Goal: Communication & Community: Share content

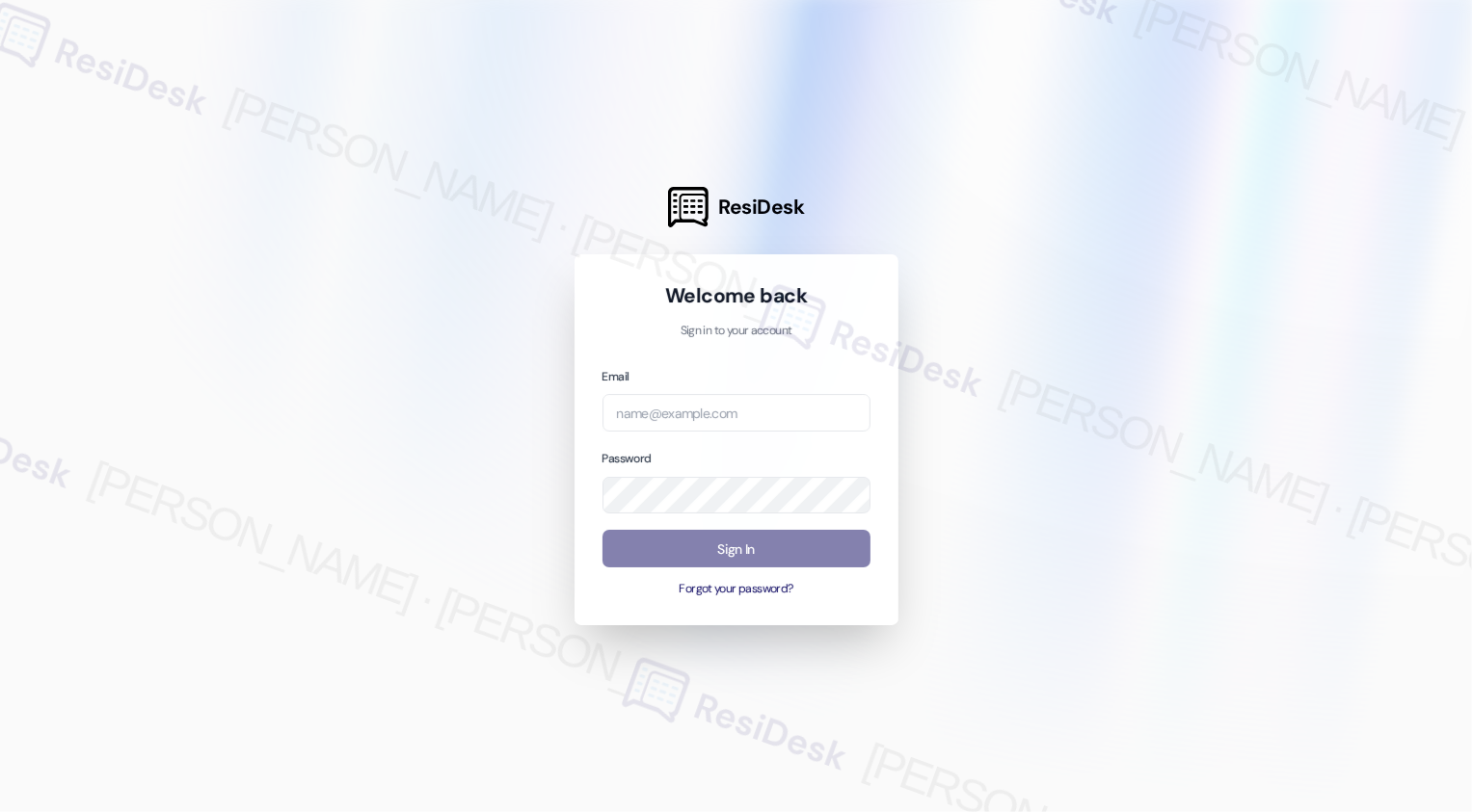
click at [701, 410] on input "email" at bounding box center [736, 412] width 268 height 37
type input "automated-surveys-apartment_management_pros-[PERSON_NAME].[PERSON_NAME]@apartme…"
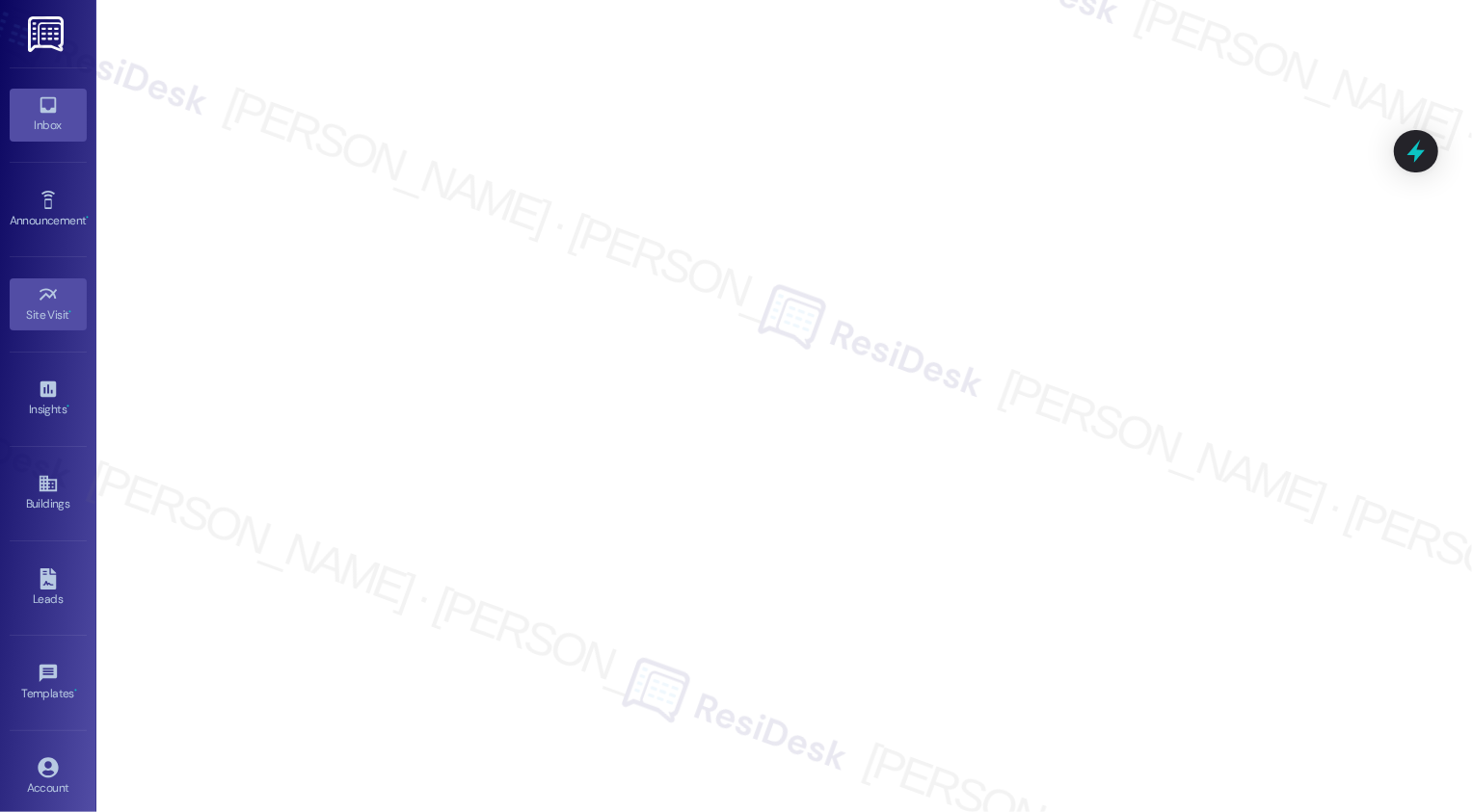
click at [46, 111] on icon at bounding box center [47, 106] width 17 height 17
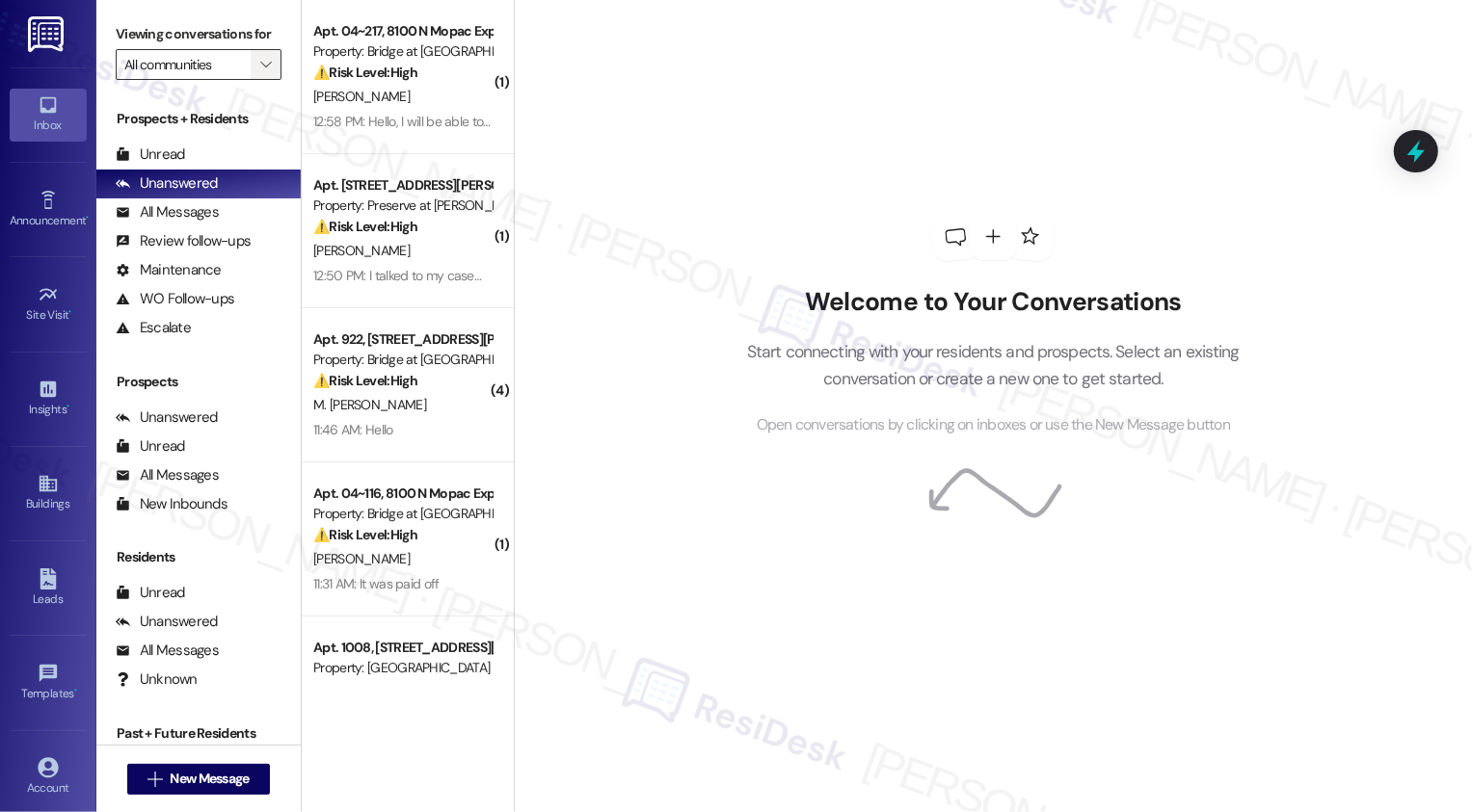
click at [256, 80] on span "" at bounding box center [265, 64] width 19 height 31
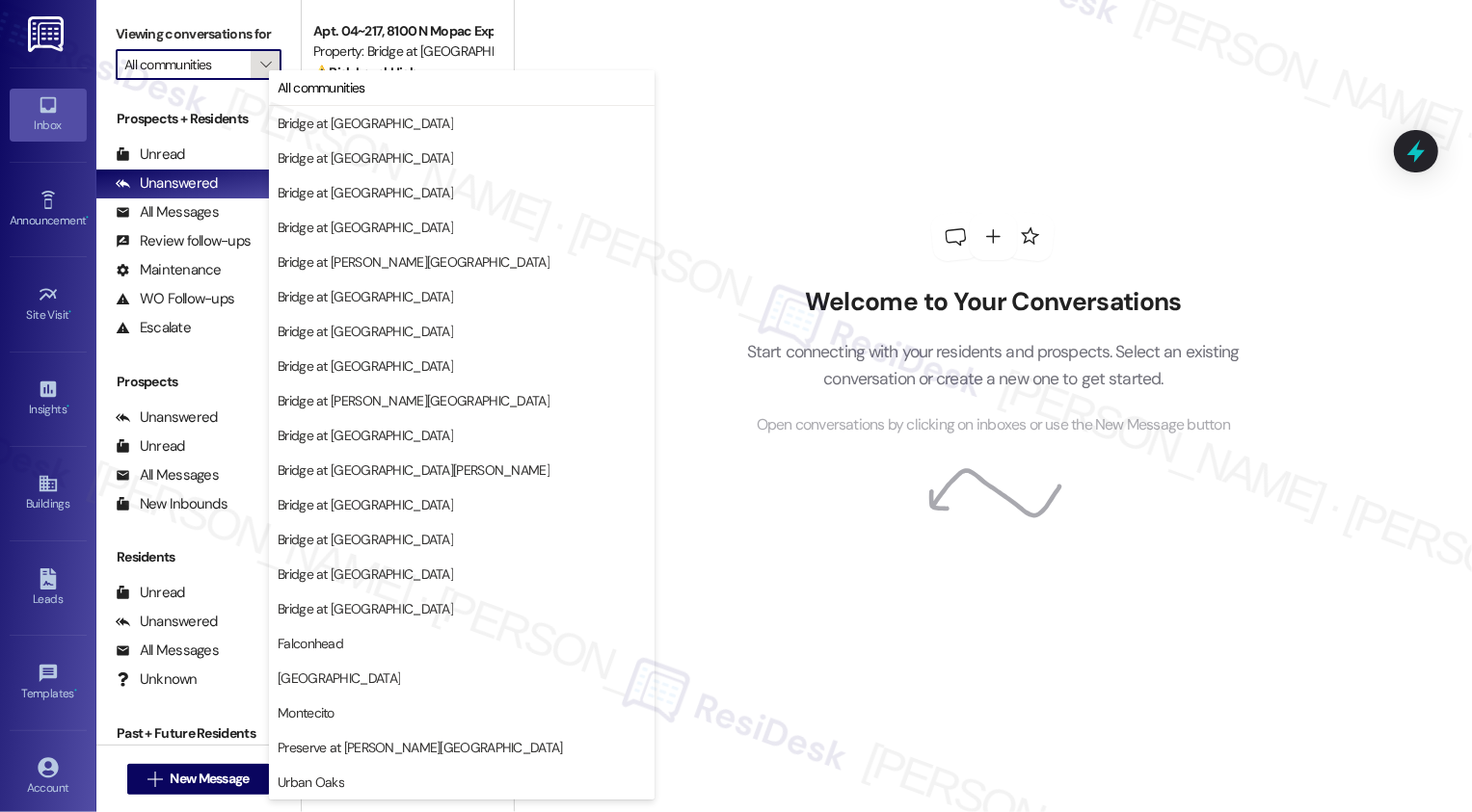
type input "Montecito"
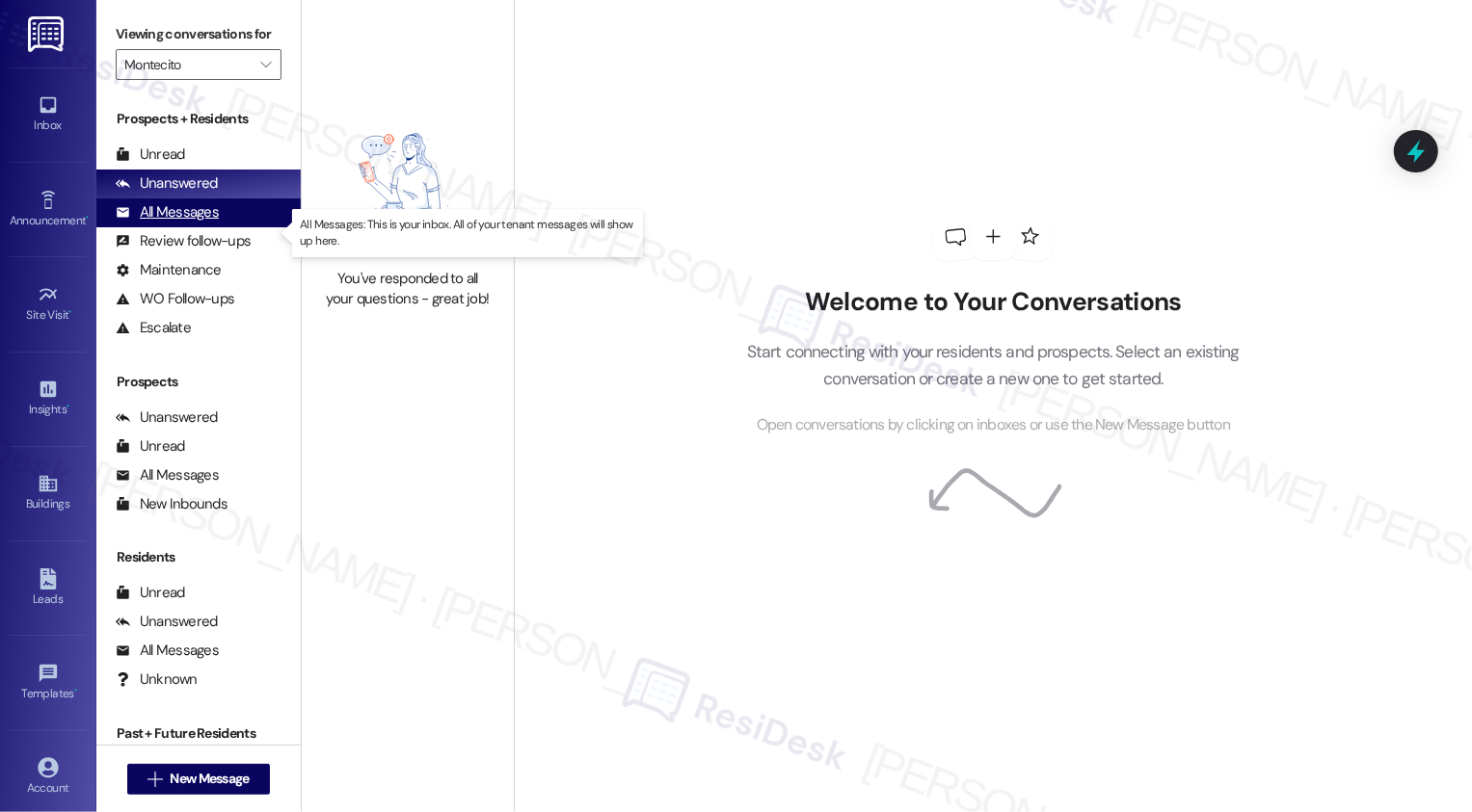
click at [215, 223] on div "All Messages" at bounding box center [167, 212] width 104 height 21
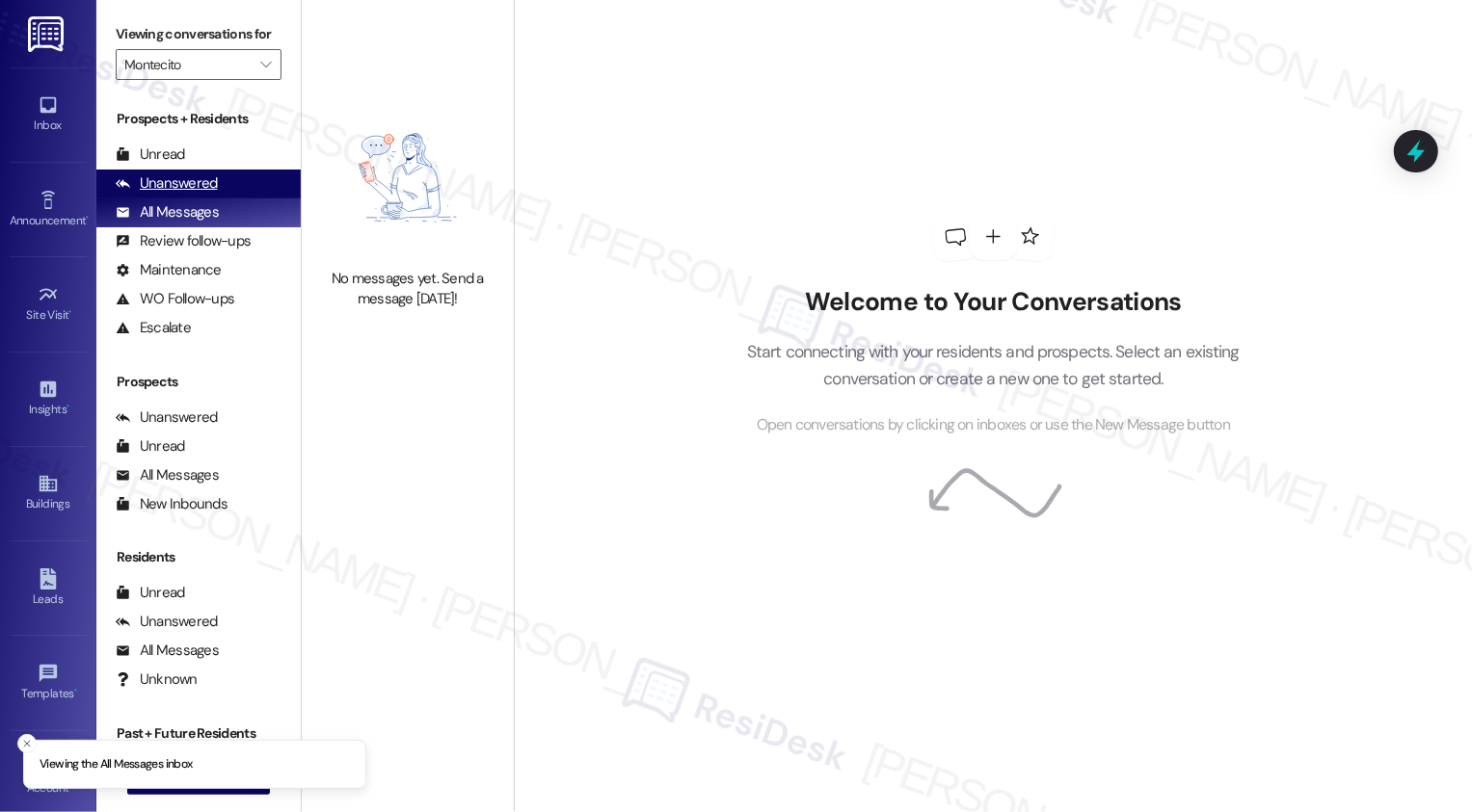
click at [208, 193] on div "Unanswered" at bounding box center [166, 183] width 103 height 21
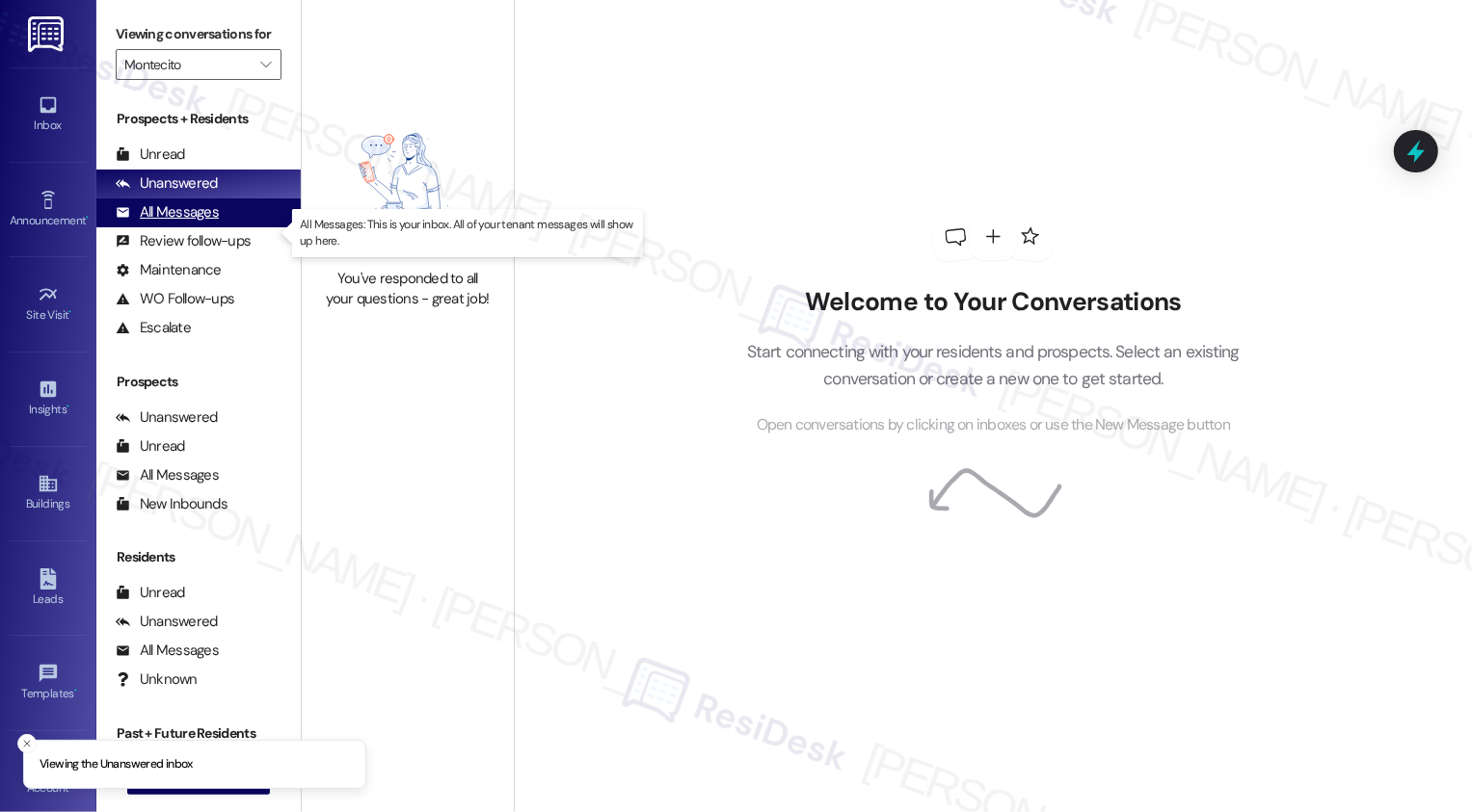
click at [203, 223] on div "All Messages" at bounding box center [167, 212] width 104 height 21
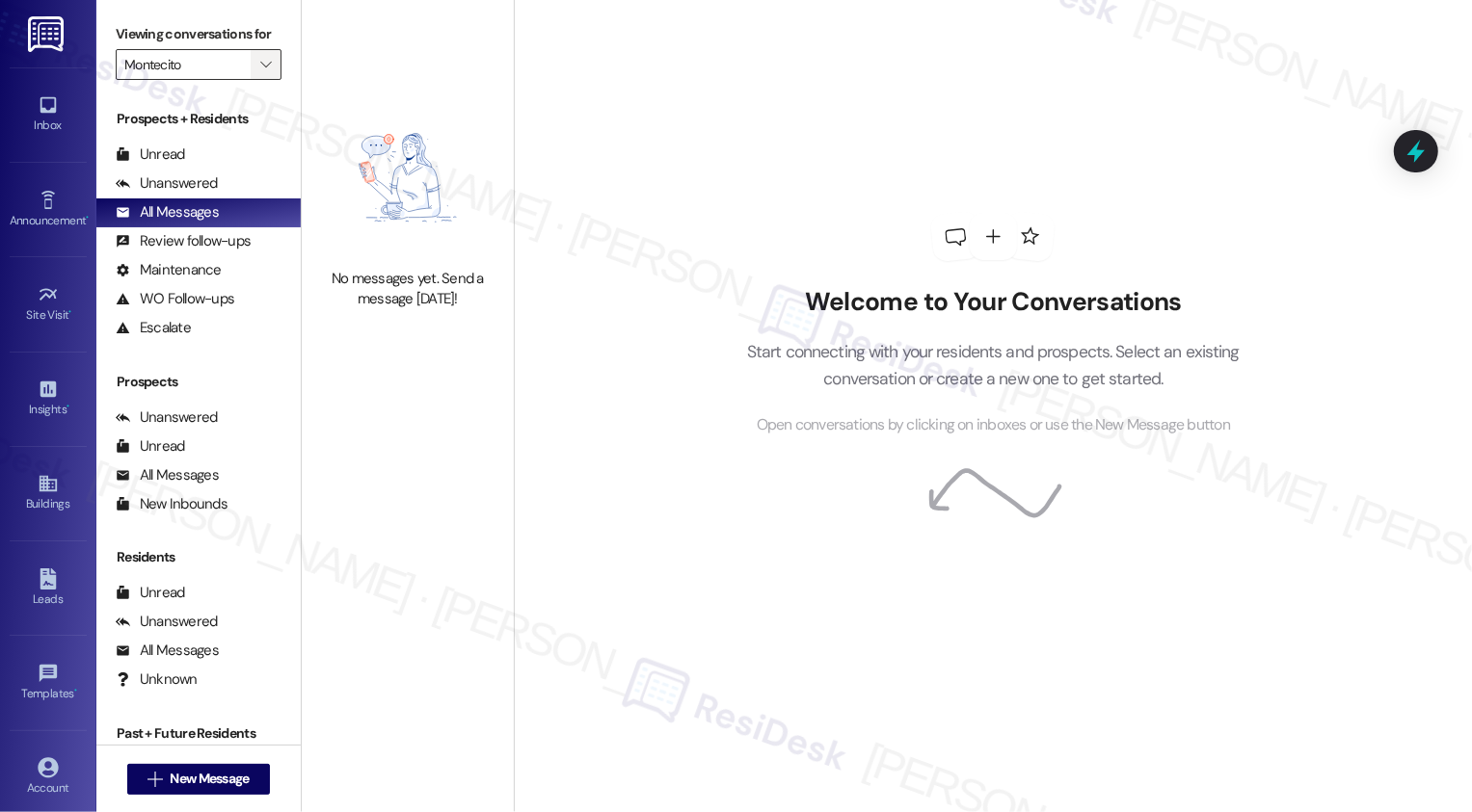
click at [260, 72] on icon "" at bounding box center [265, 64] width 11 height 16
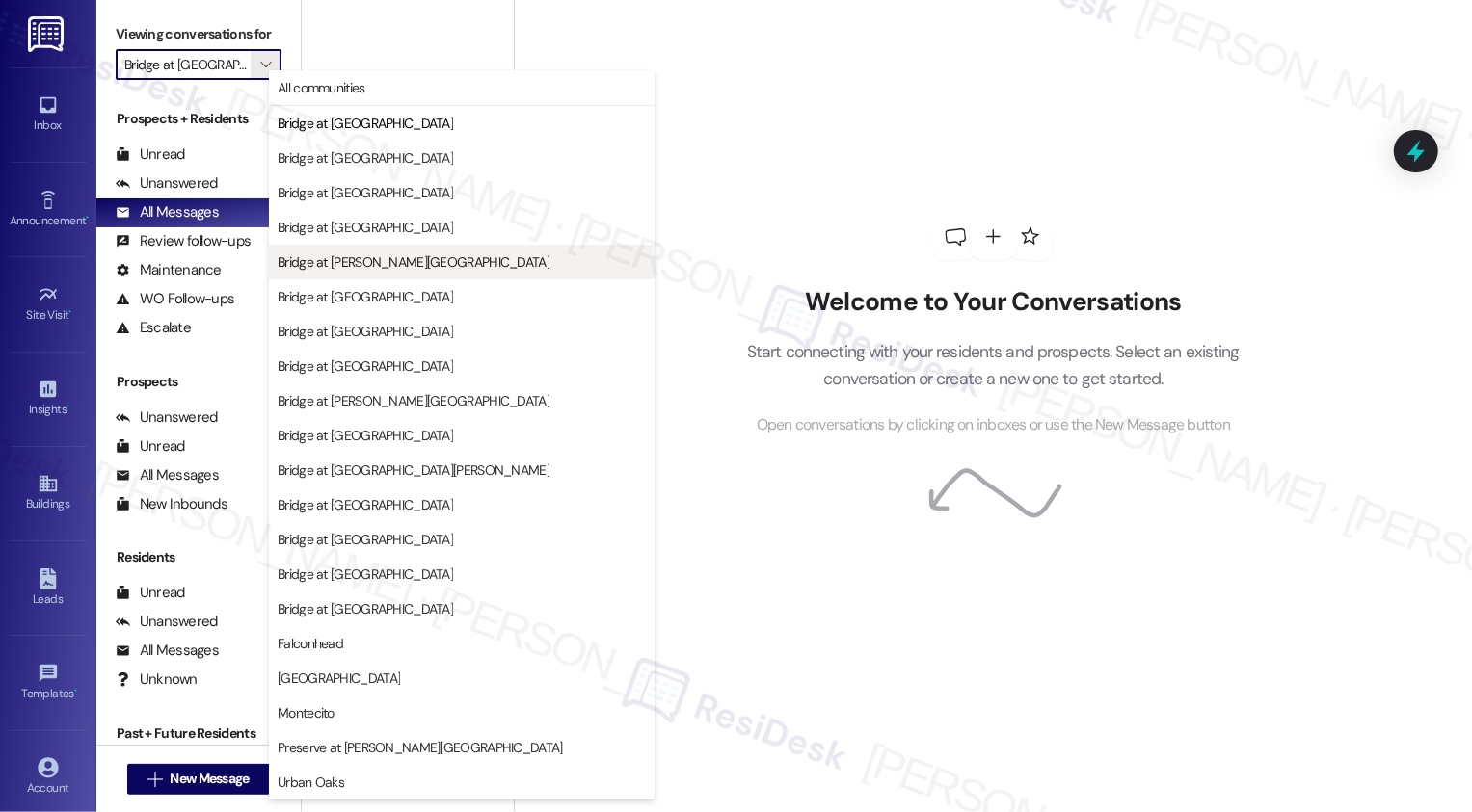
click at [392, 247] on button "Bridge at [PERSON_NAME][GEOGRAPHIC_DATA]" at bounding box center [461, 261] width 385 height 34
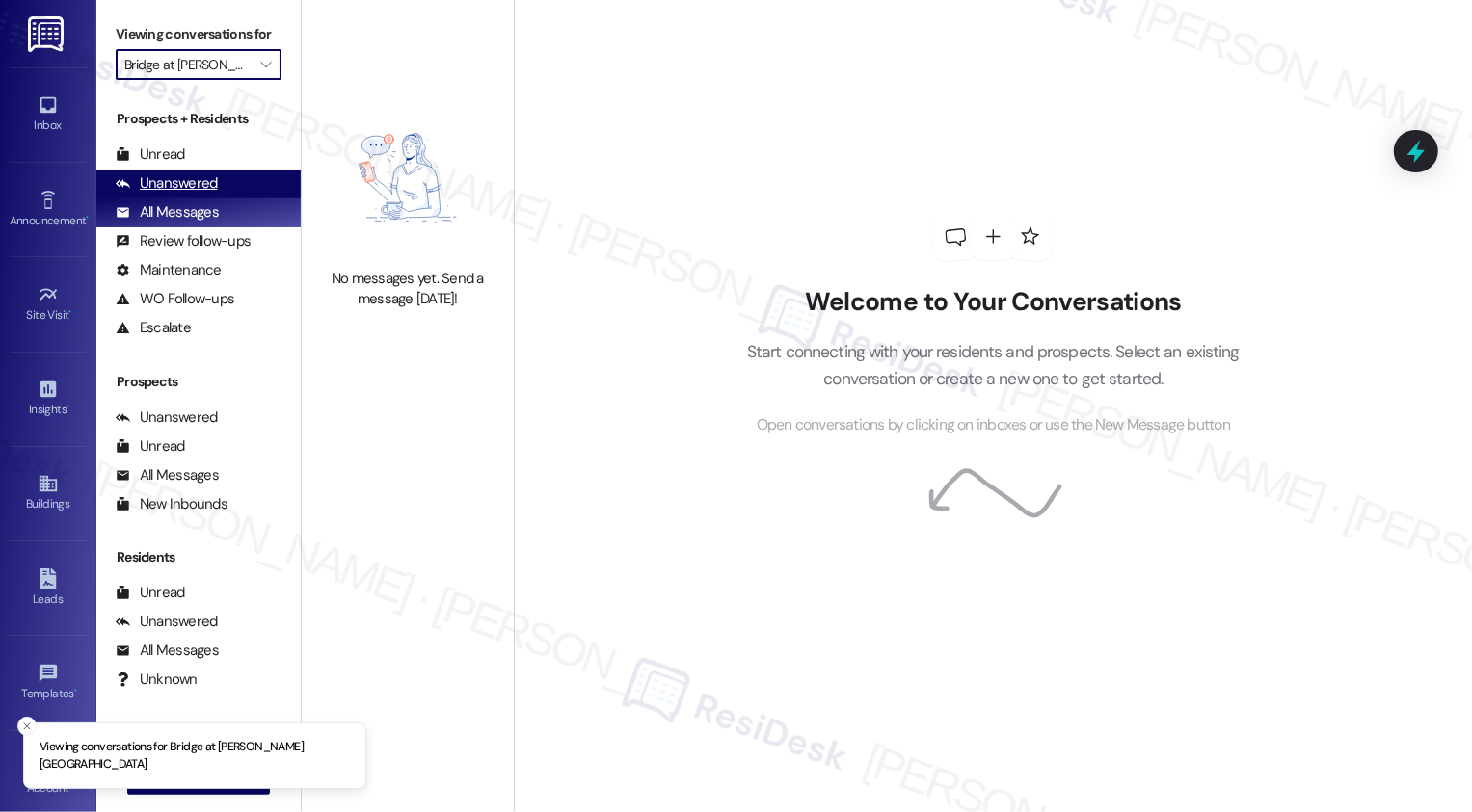
click at [218, 198] on div "Unanswered (0)" at bounding box center [198, 185] width 204 height 29
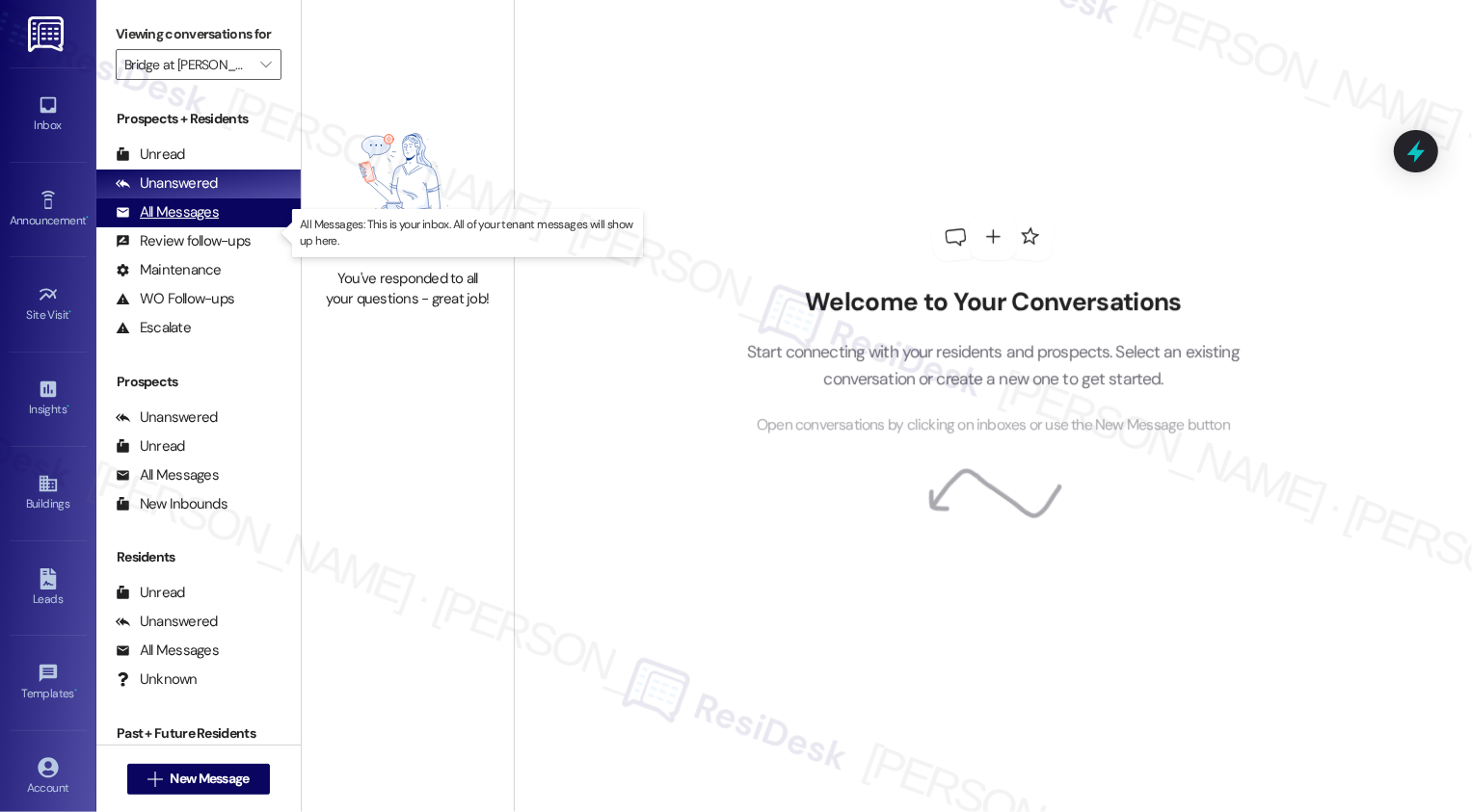
click at [213, 223] on div "All Messages" at bounding box center [167, 212] width 104 height 21
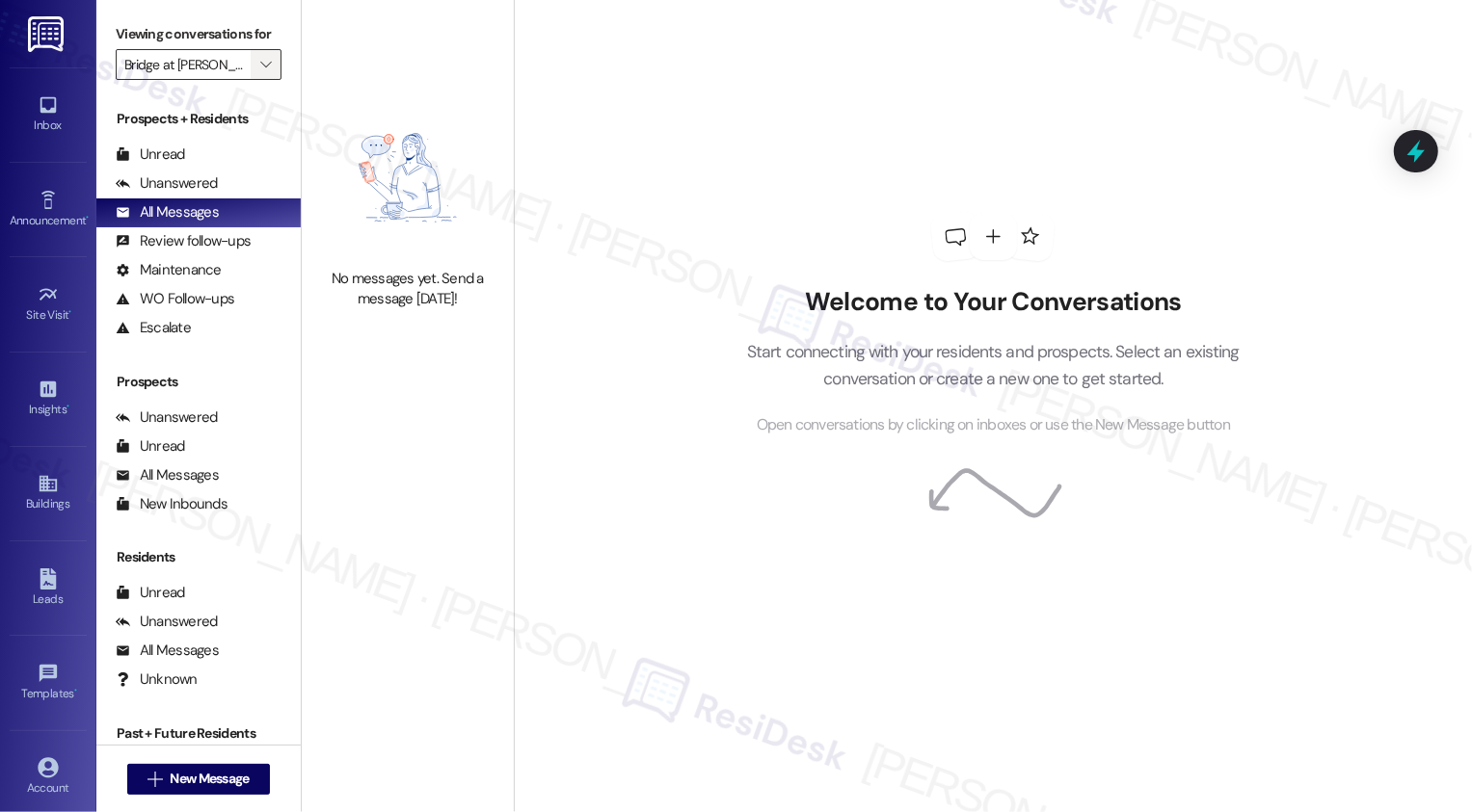
click at [260, 72] on icon "" at bounding box center [265, 64] width 11 height 16
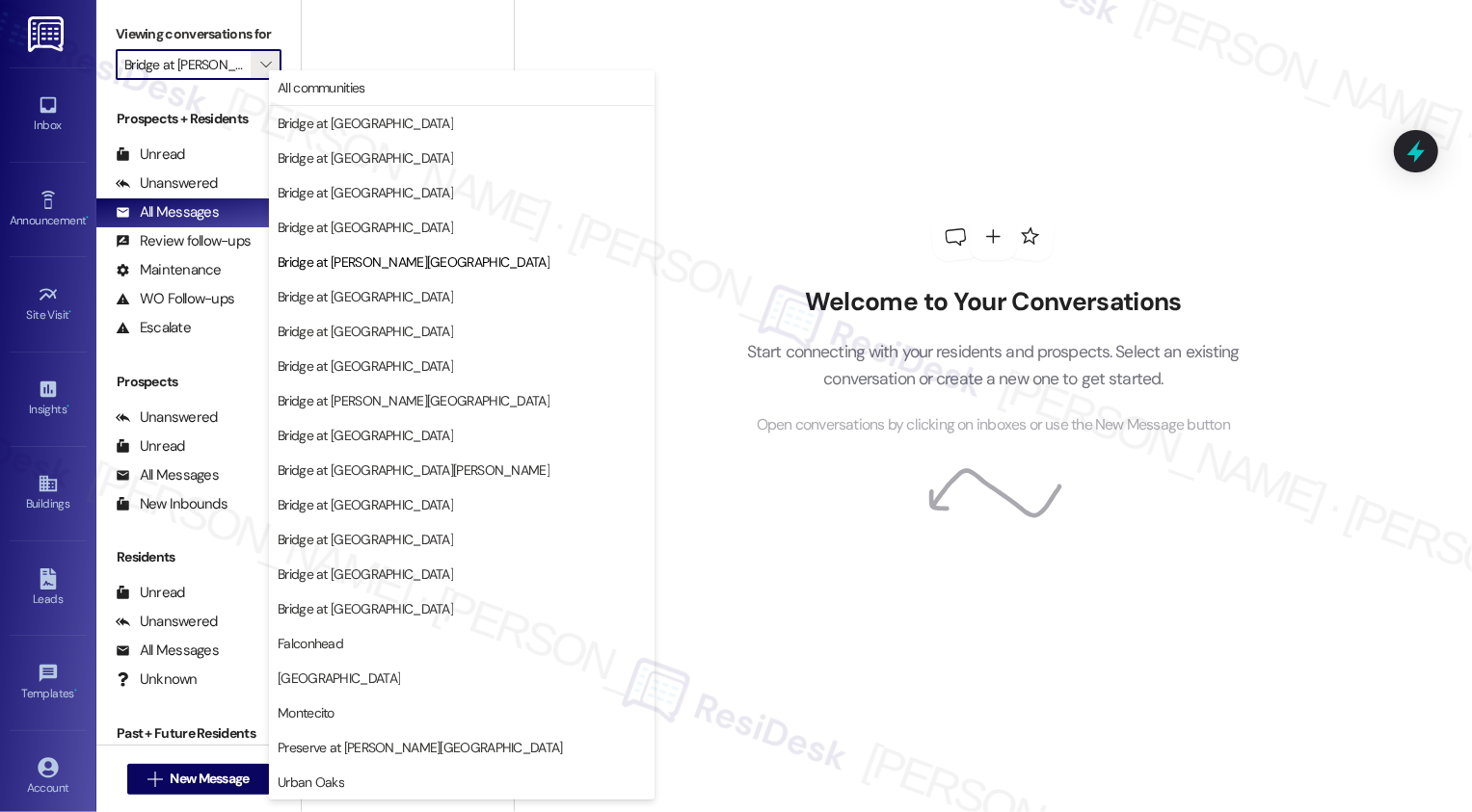
click at [788, 256] on div "Welcome to Your Conversations Start connecting with your residents and prospect…" at bounding box center [993, 324] width 579 height 650
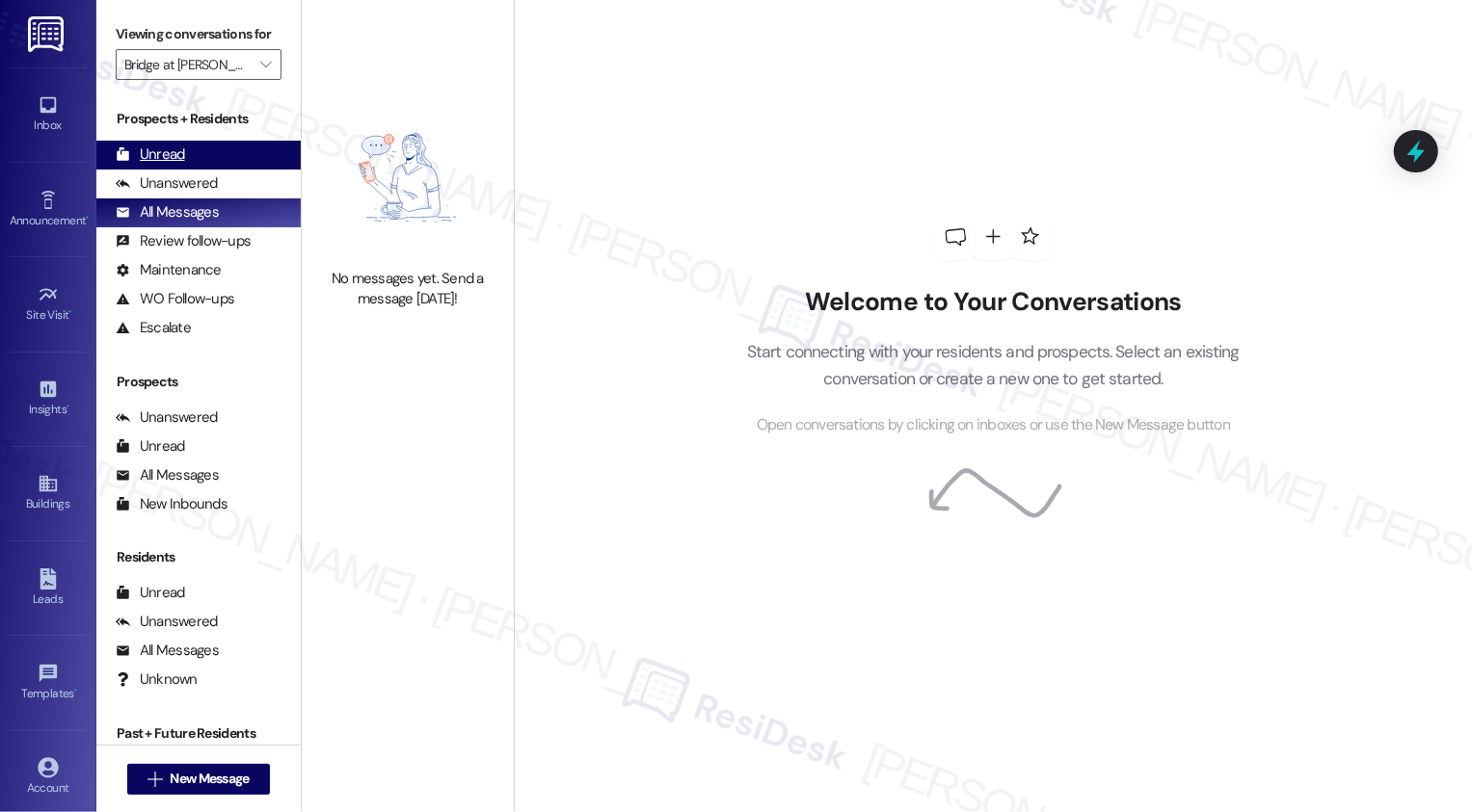
click at [200, 170] on div "Unread (0)" at bounding box center [198, 155] width 204 height 29
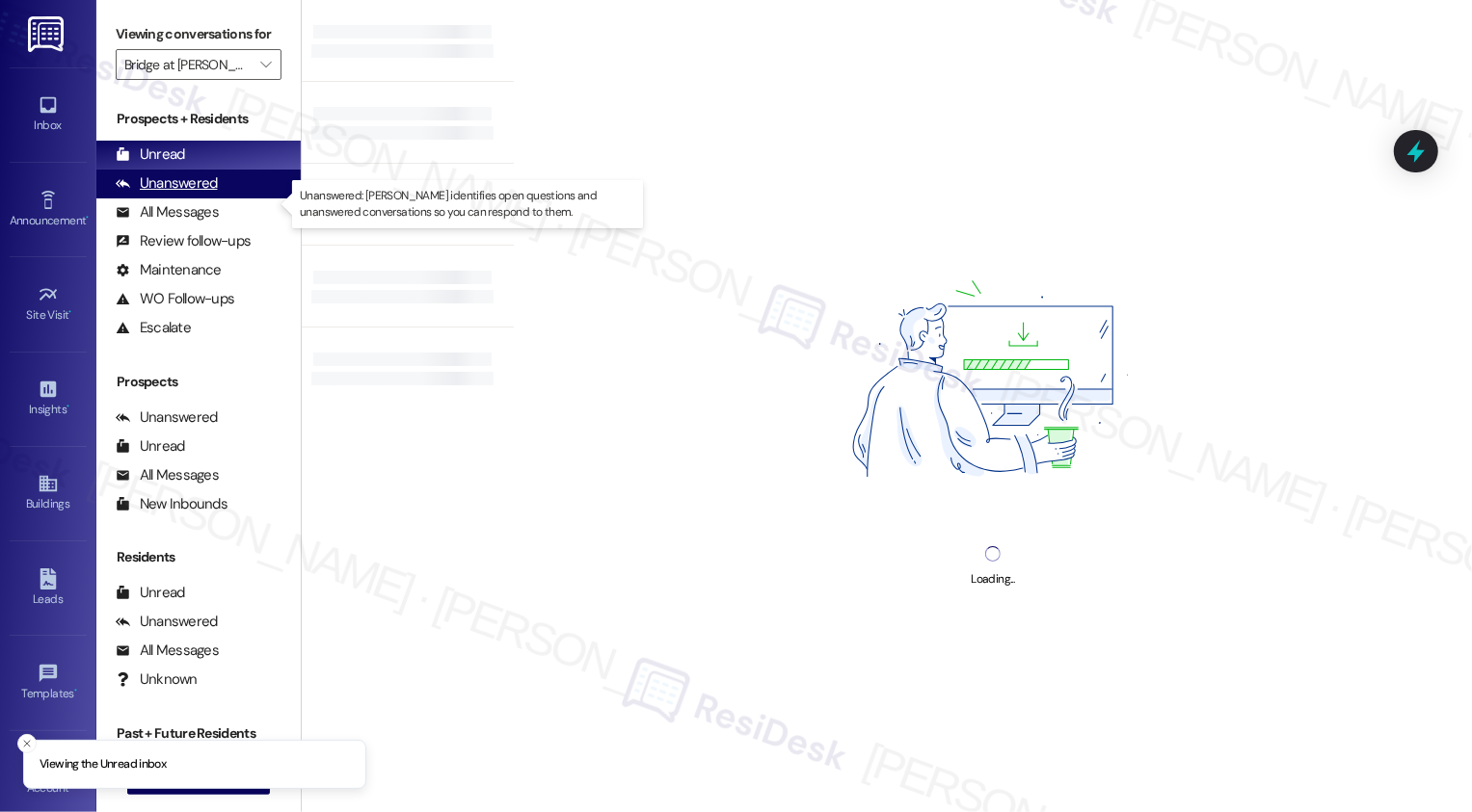
click at [200, 193] on div "Unanswered" at bounding box center [166, 183] width 103 height 21
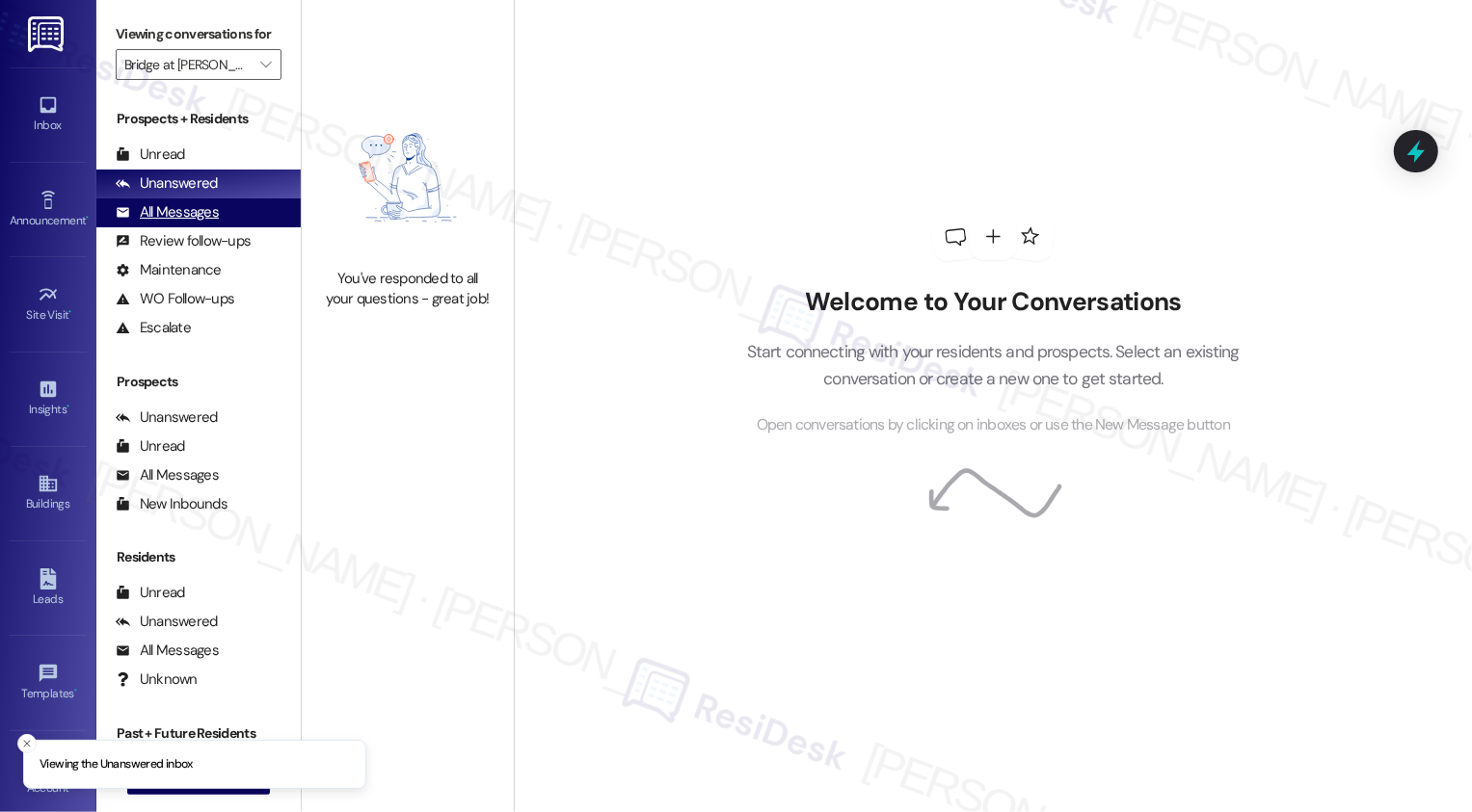
click at [206, 223] on div "All Messages" at bounding box center [167, 212] width 104 height 21
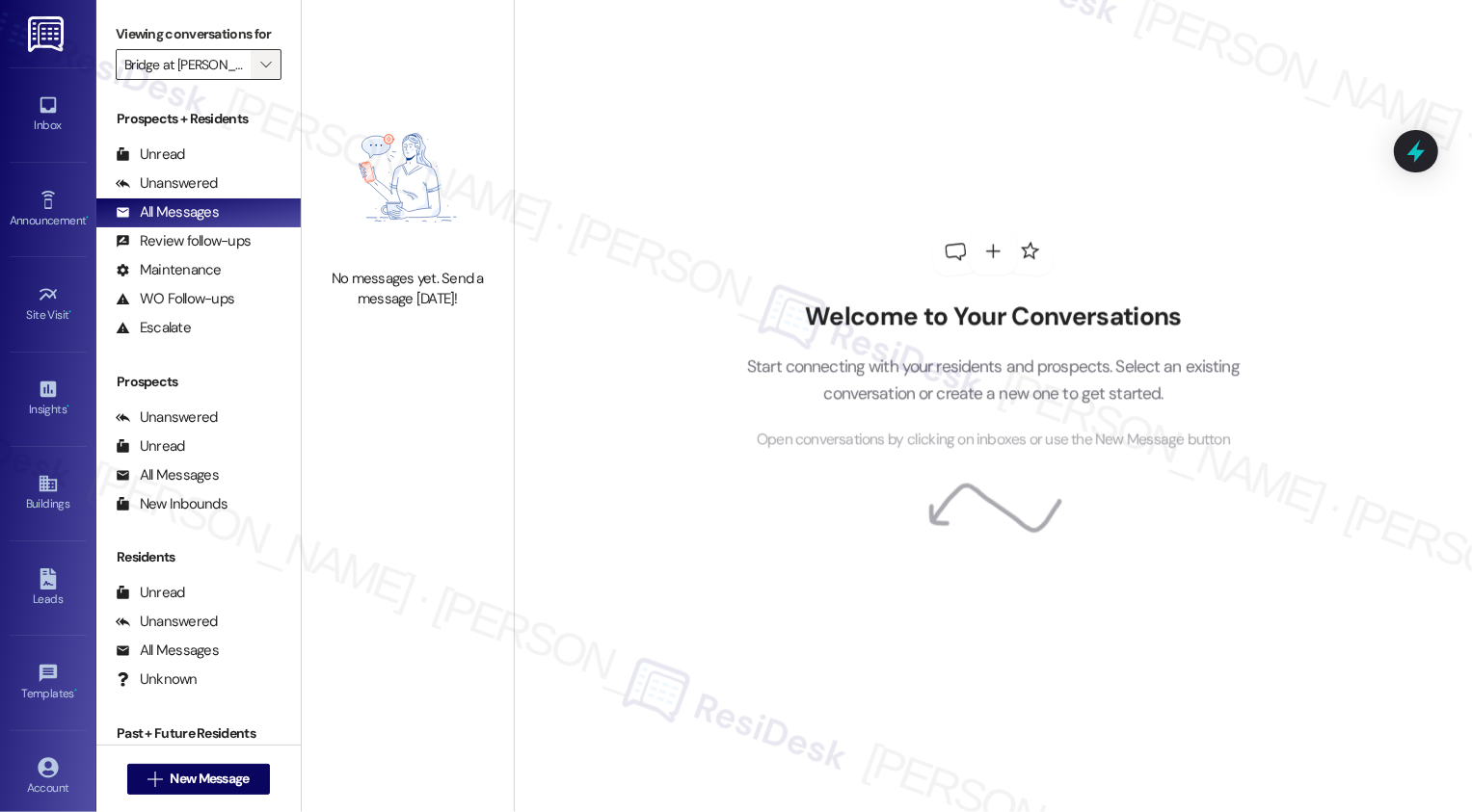
click at [260, 80] on span "" at bounding box center [265, 64] width 19 height 31
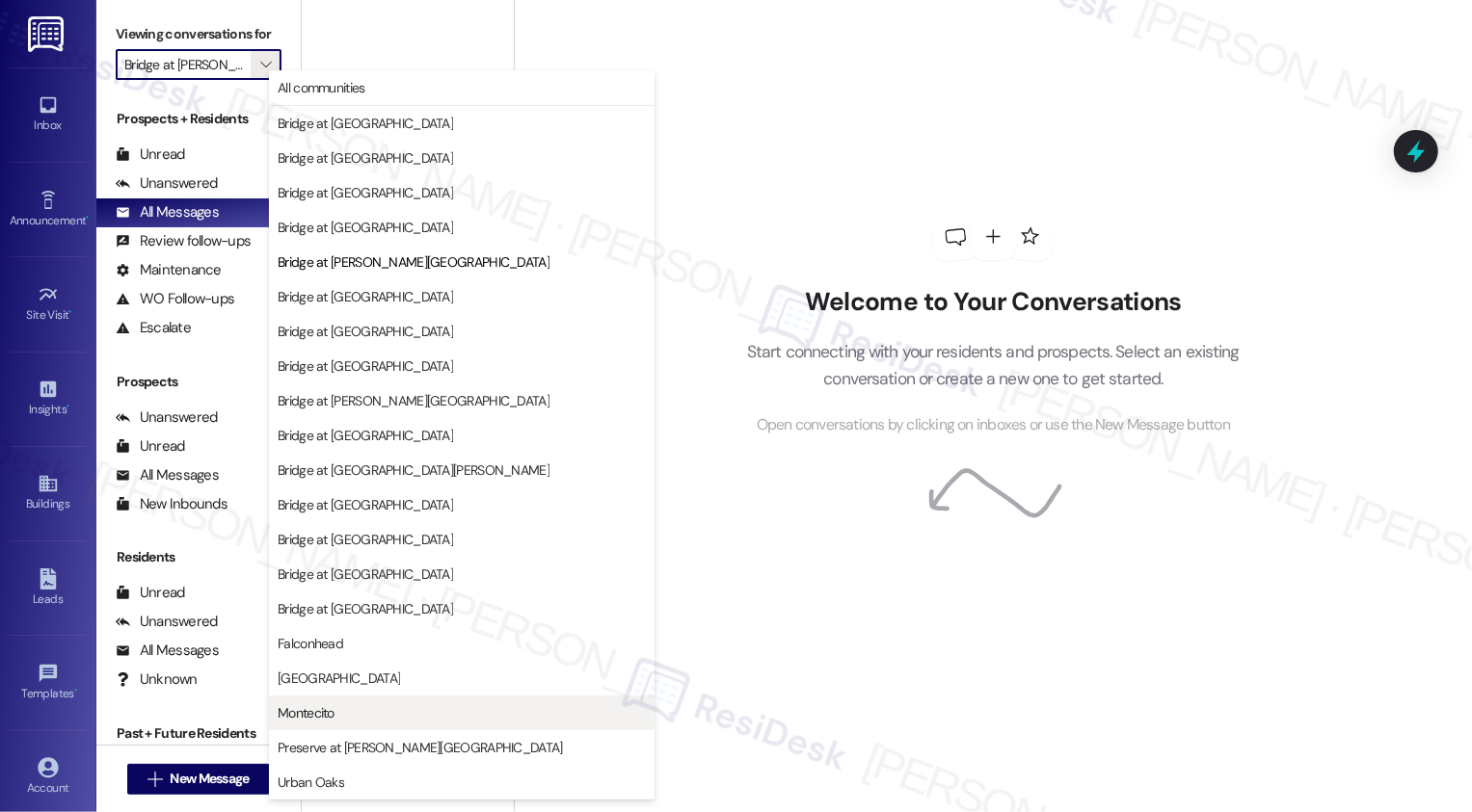
click at [311, 710] on span "Montecito" at bounding box center [306, 713] width 57 height 20
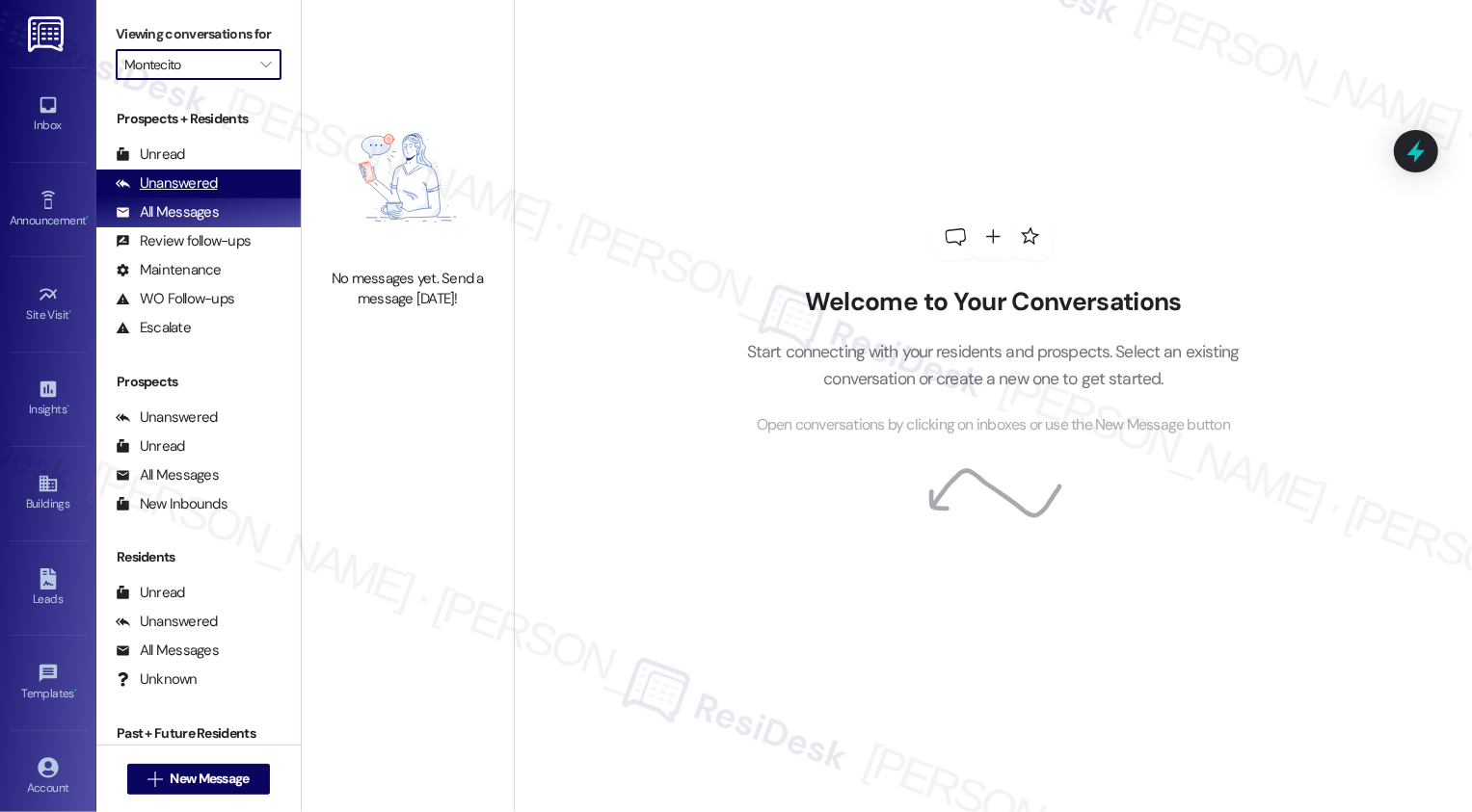
click at [214, 192] on div "Unanswered (0)" at bounding box center [198, 185] width 204 height 29
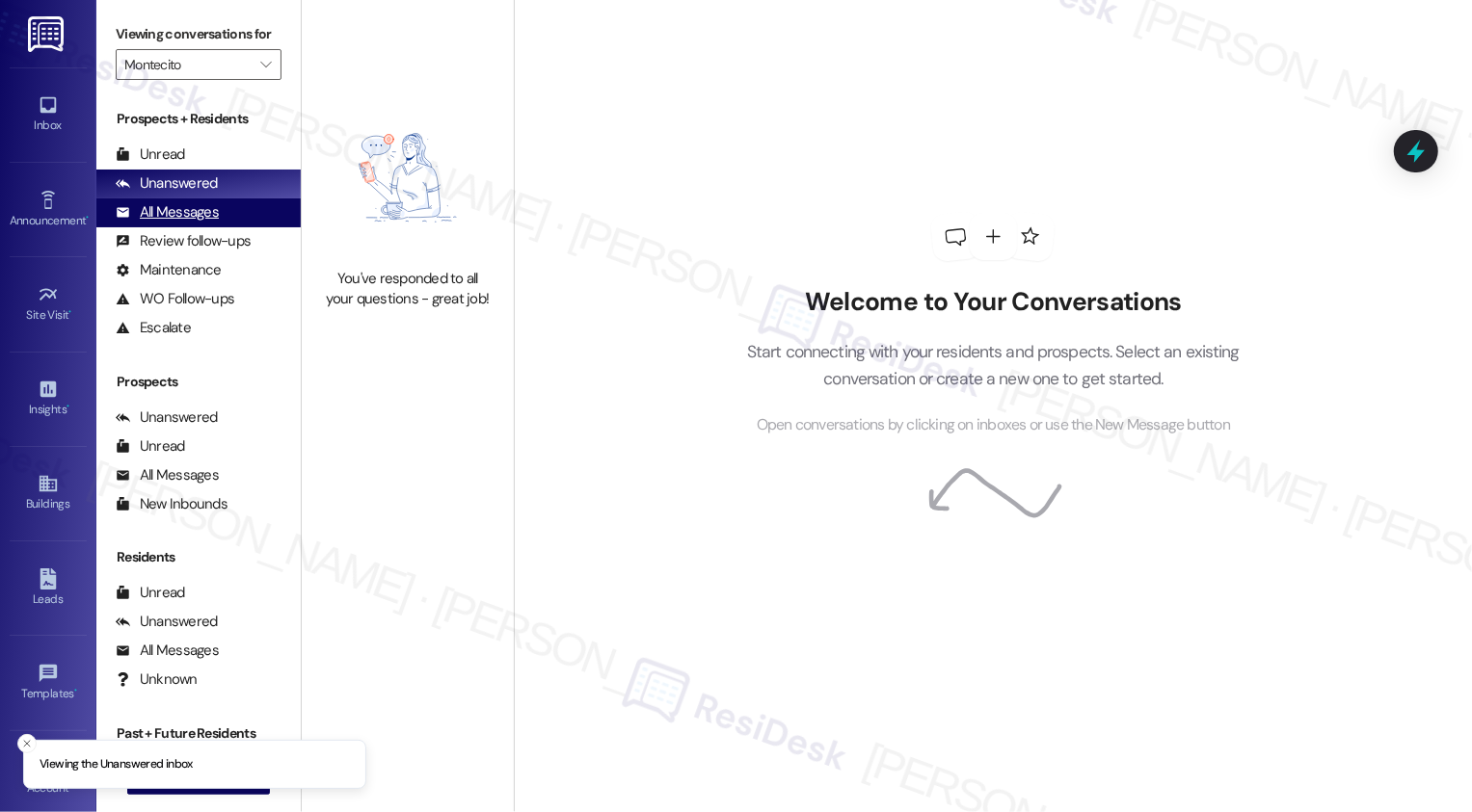
click at [216, 222] on div "All Messages (undefined)" at bounding box center [198, 213] width 204 height 29
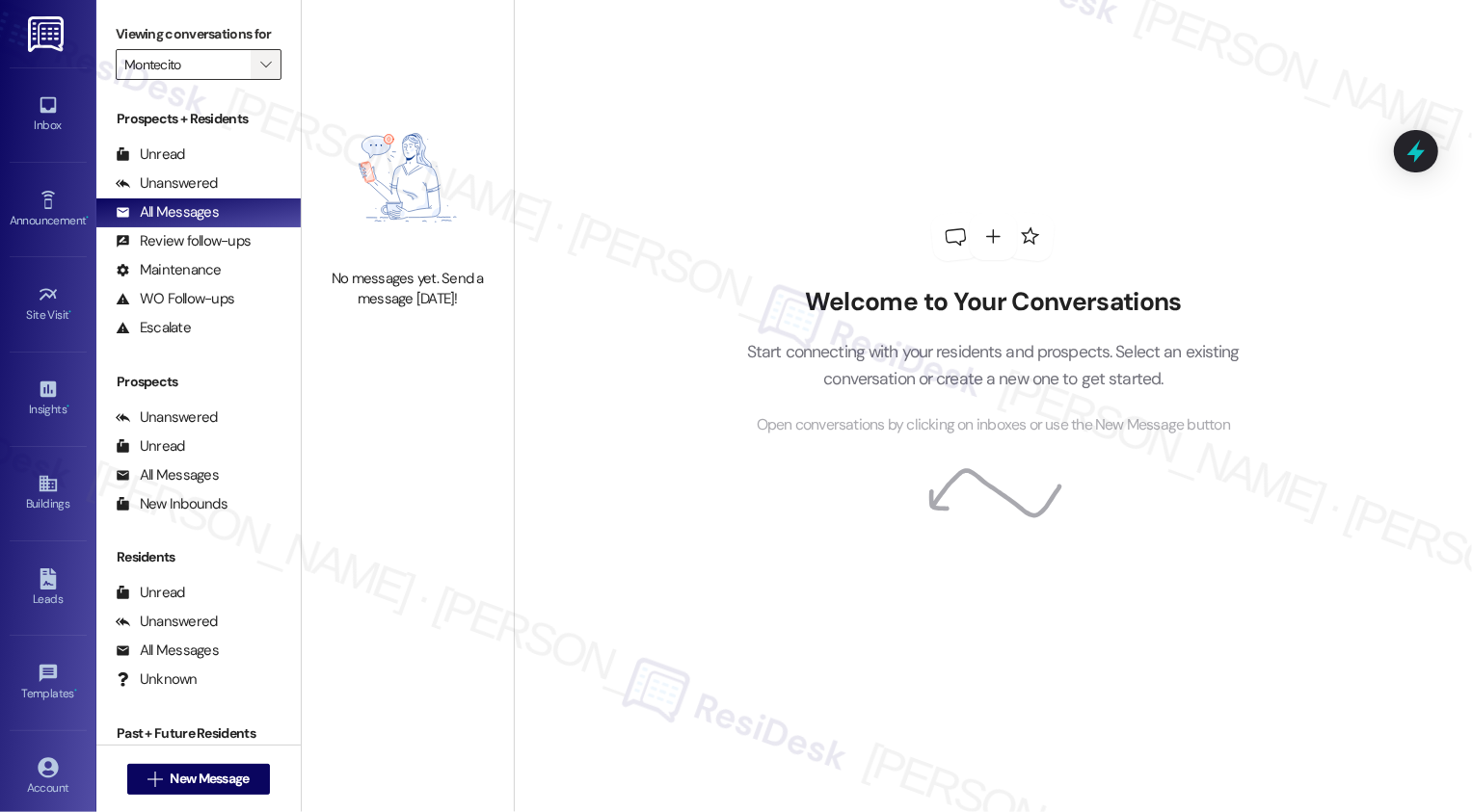
click at [260, 72] on icon "" at bounding box center [265, 64] width 11 height 16
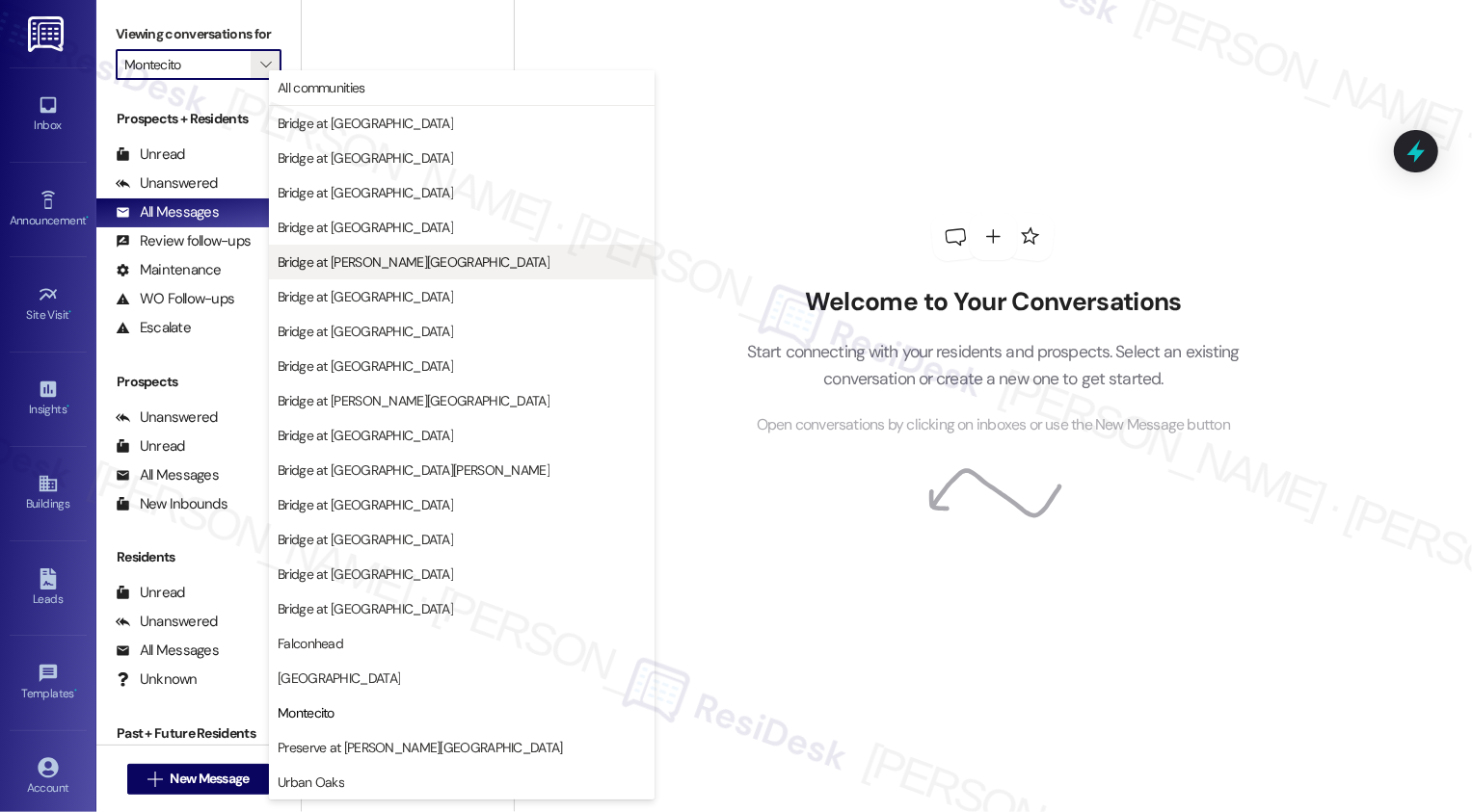
click at [367, 266] on span "Bridge at [PERSON_NAME][GEOGRAPHIC_DATA]" at bounding box center [413, 262] width 272 height 20
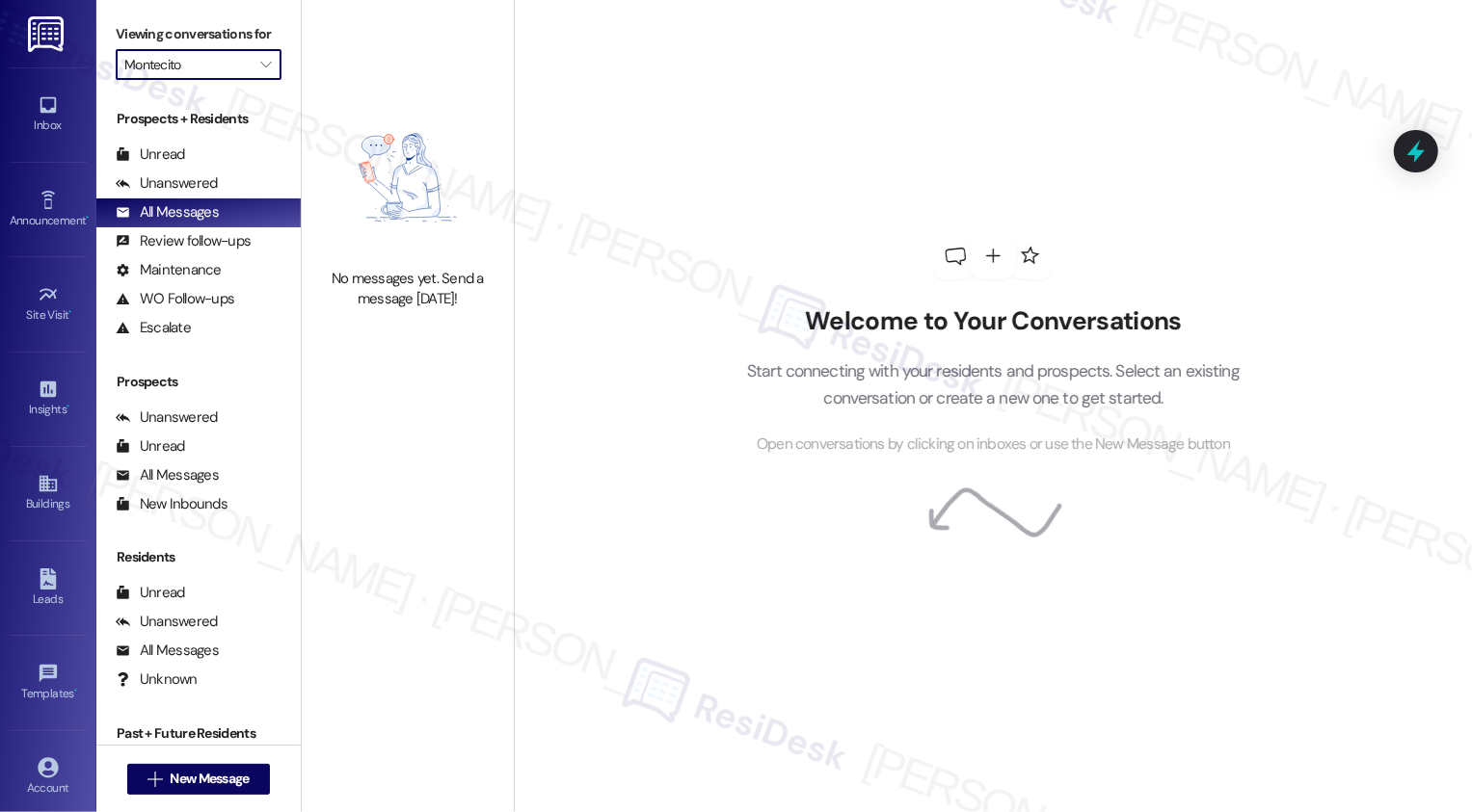
type input "Bridge at [PERSON_NAME][GEOGRAPHIC_DATA]"
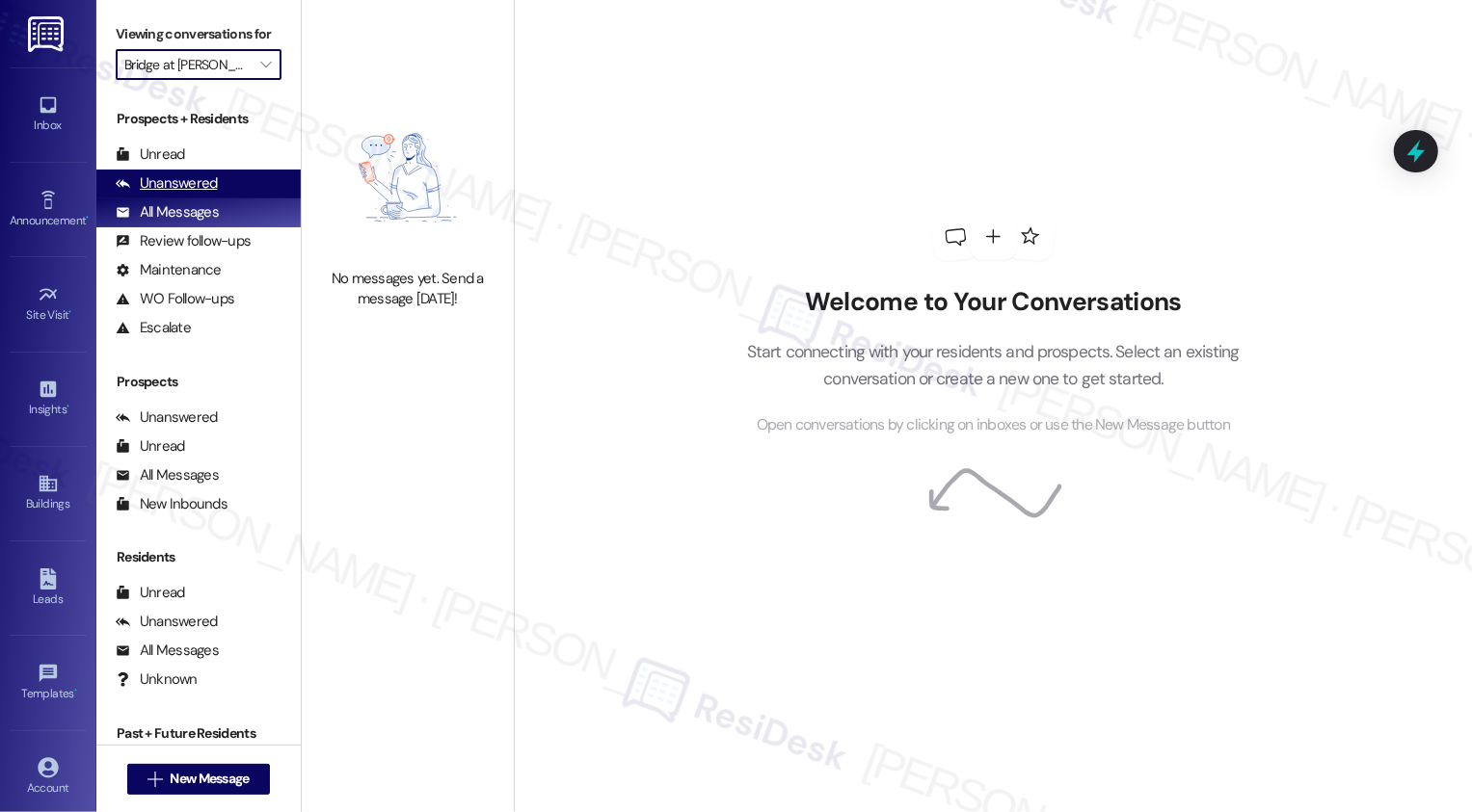
click at [220, 198] on div "Unanswered (0)" at bounding box center [198, 185] width 204 height 29
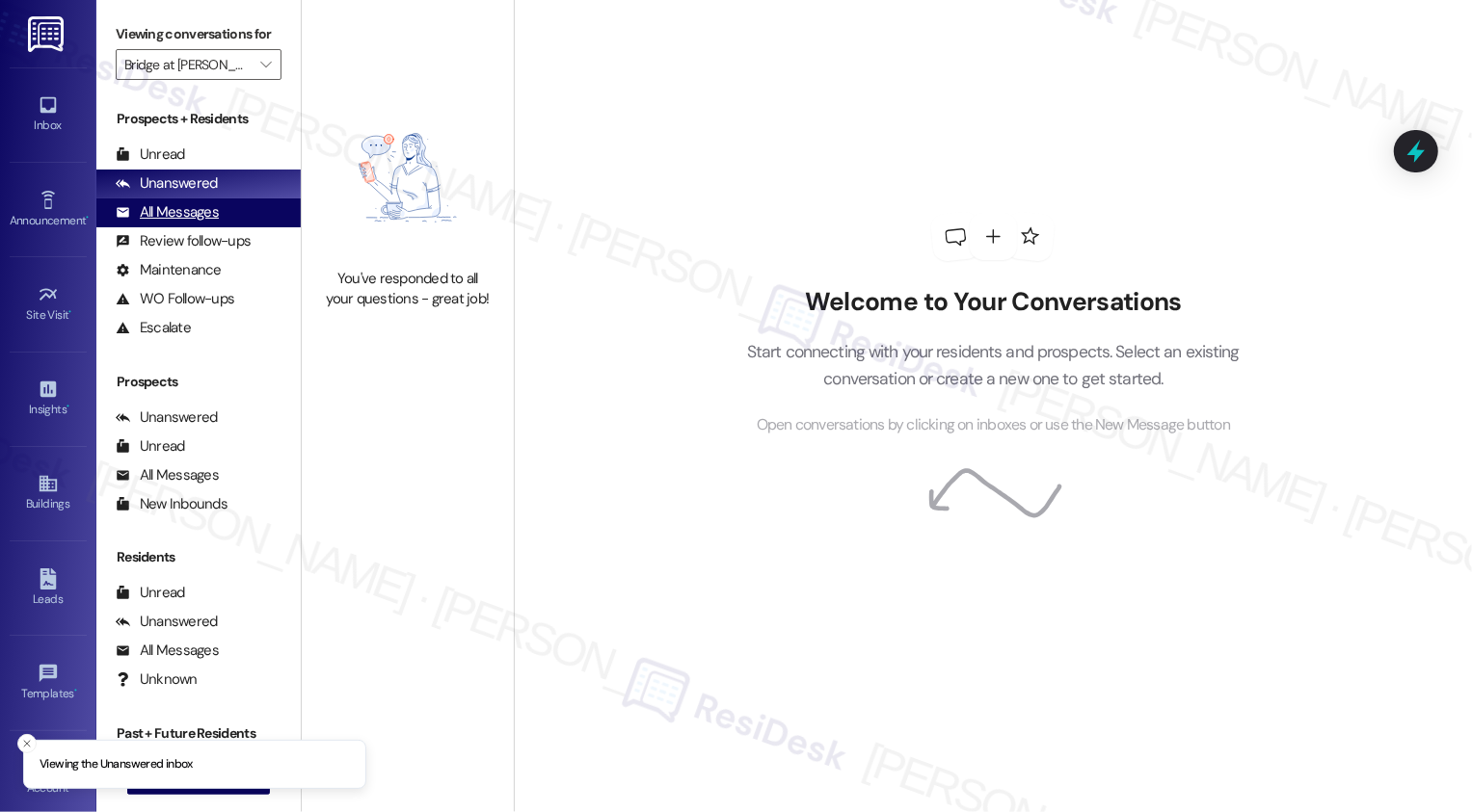
click at [220, 228] on div "All Messages (undefined)" at bounding box center [198, 213] width 204 height 29
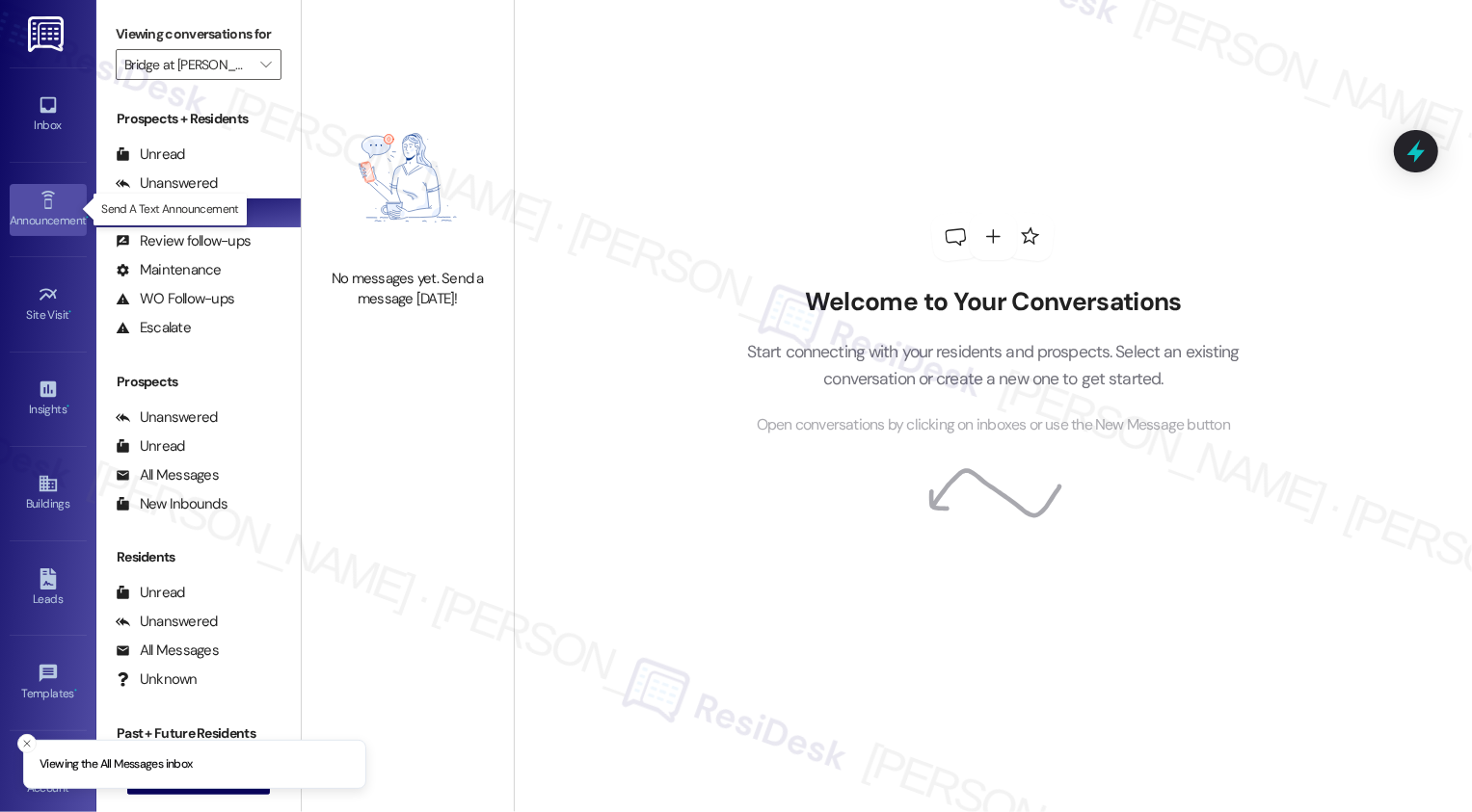
click at [31, 201] on link "Announcement •" at bounding box center [48, 209] width 77 height 52
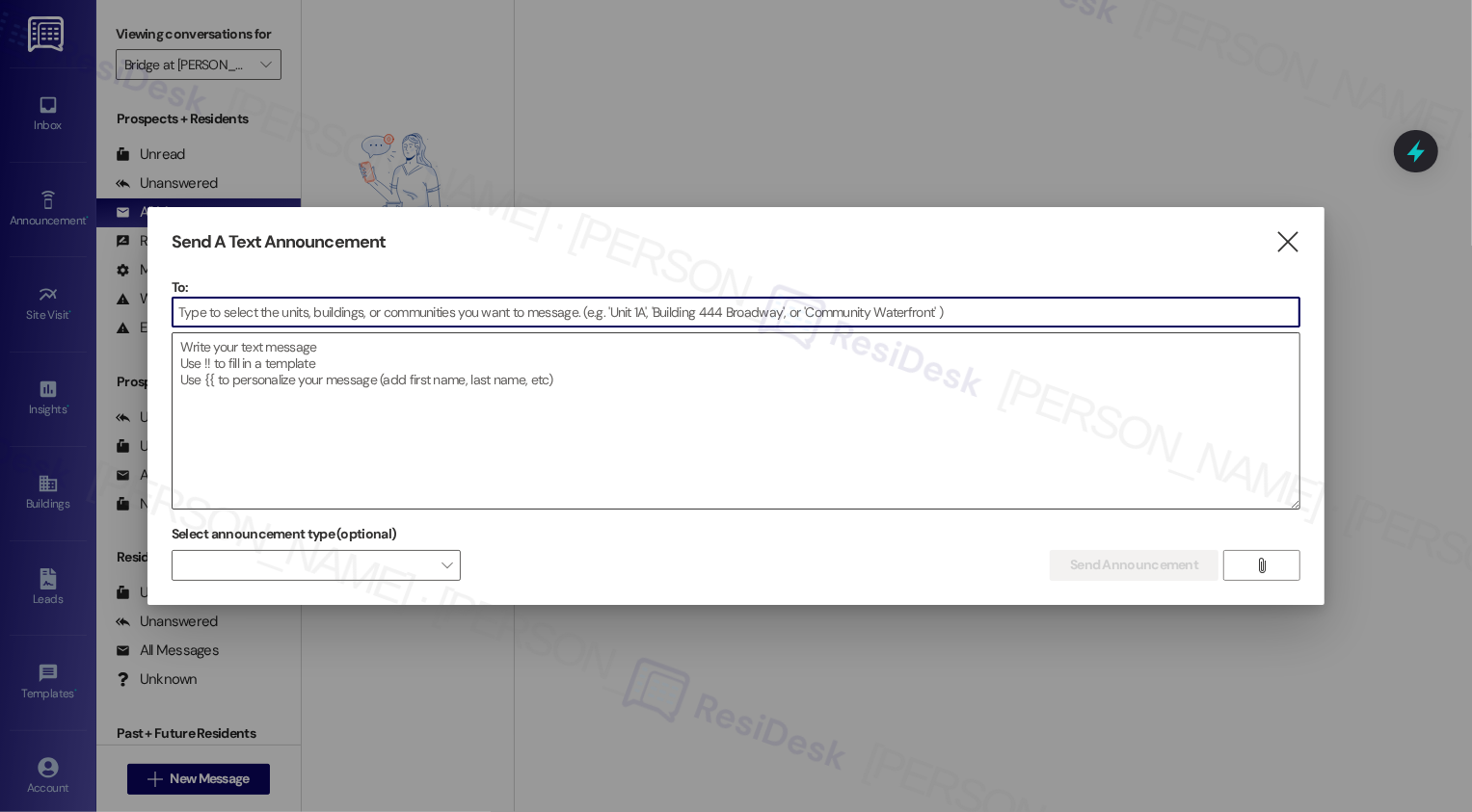
click at [245, 403] on textarea at bounding box center [736, 420] width 1128 height 175
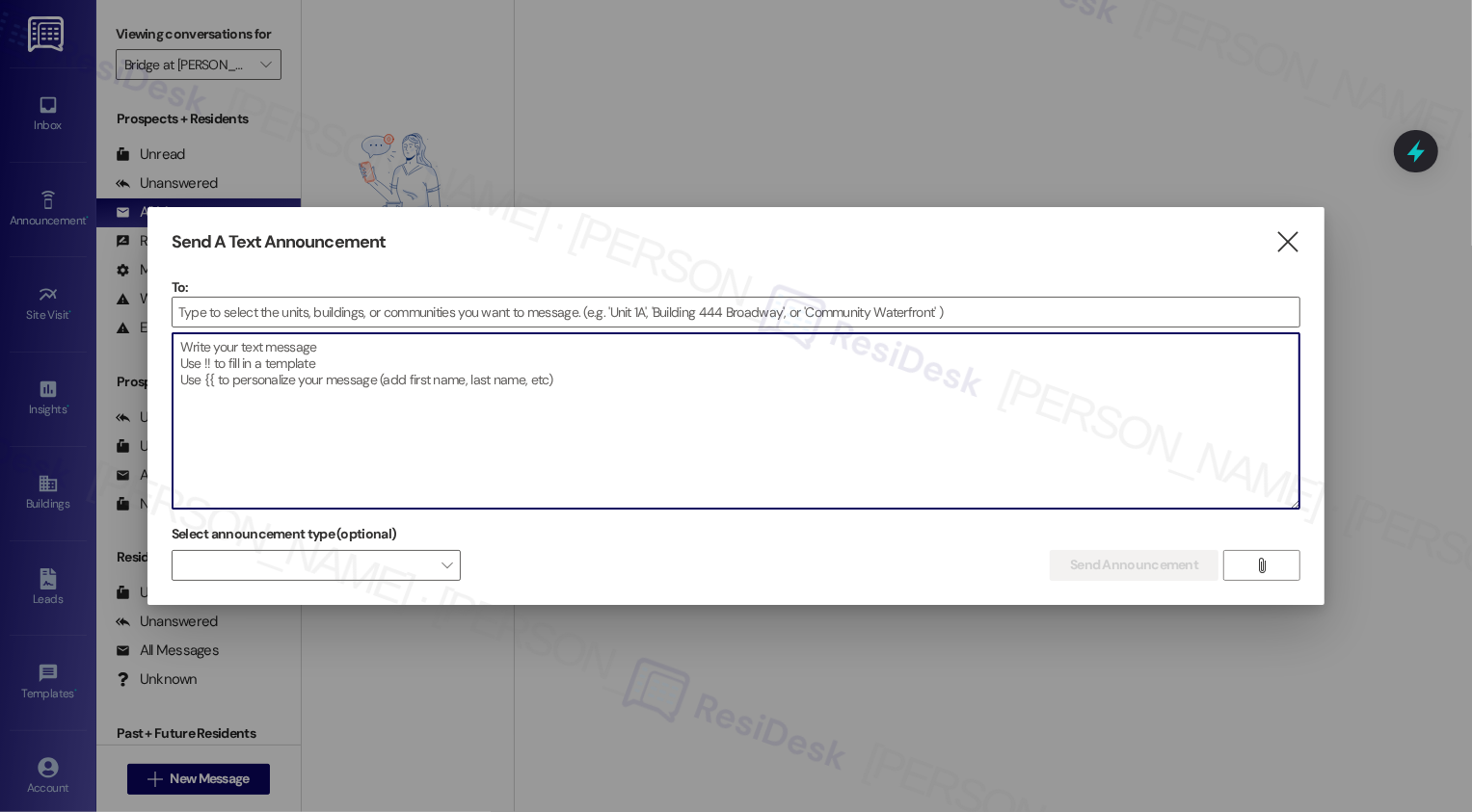
paste textarea "Hi {{first_name}}, I'm on the new offsite Resident Support Team for {{property}…"
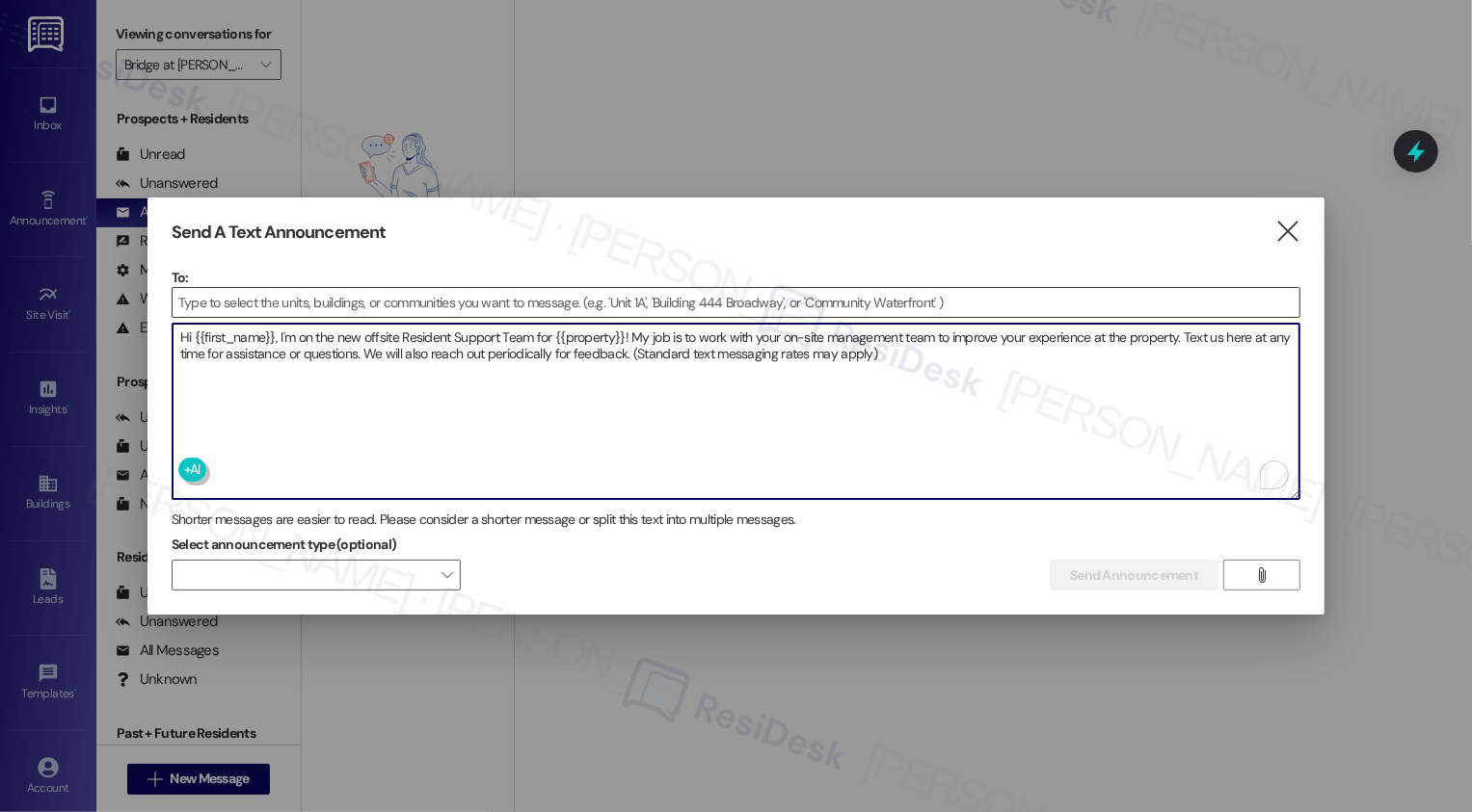
type textarea "Hi {{first_name}}, I'm on the new offsite Resident Support Team for {{property}…"
click at [320, 296] on input at bounding box center [736, 303] width 1128 height 29
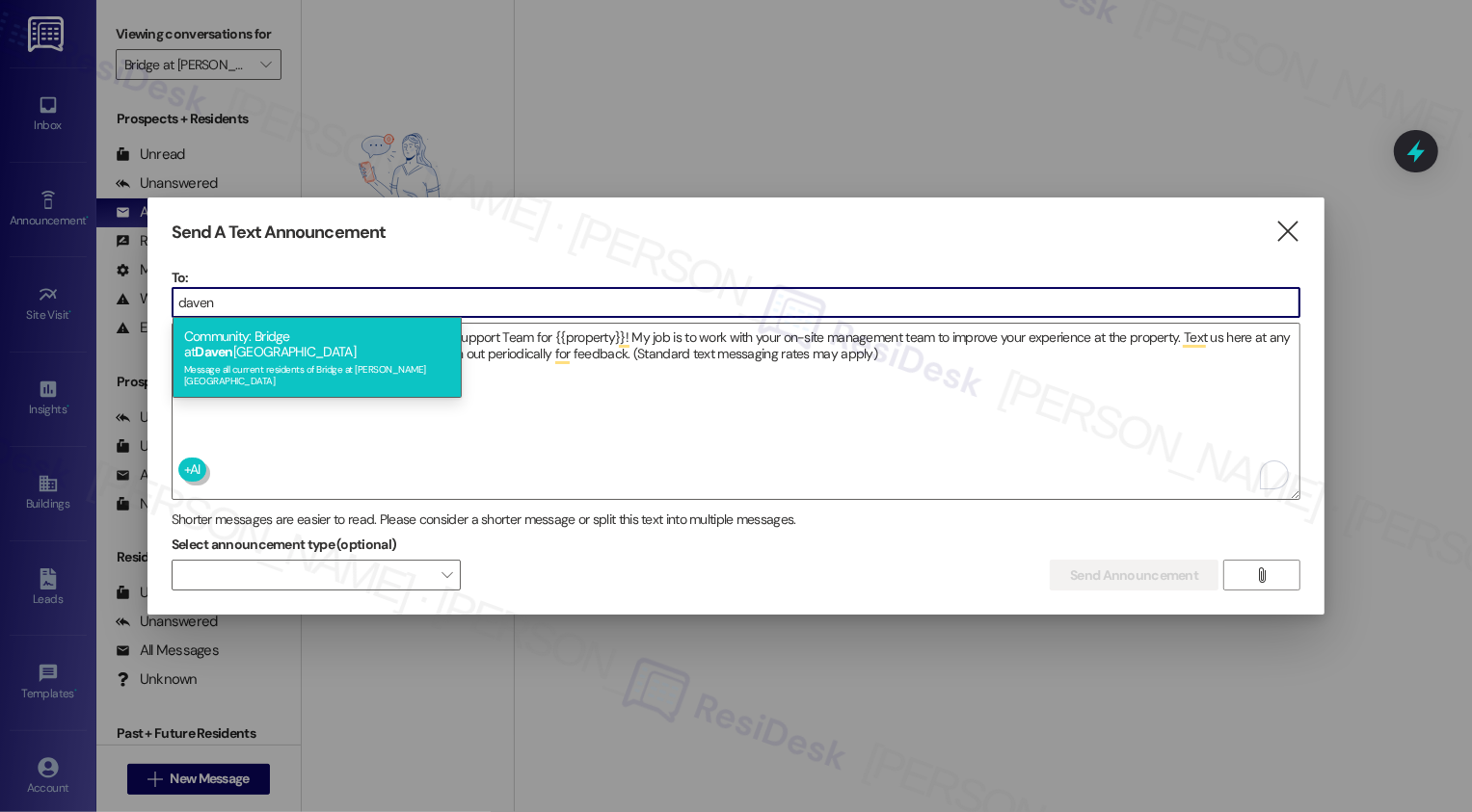
type input "daven"
click at [297, 319] on div "Community: Bridge at [GEOGRAPHIC_DATA] Message all current residents of Bridge …" at bounding box center [317, 357] width 289 height 81
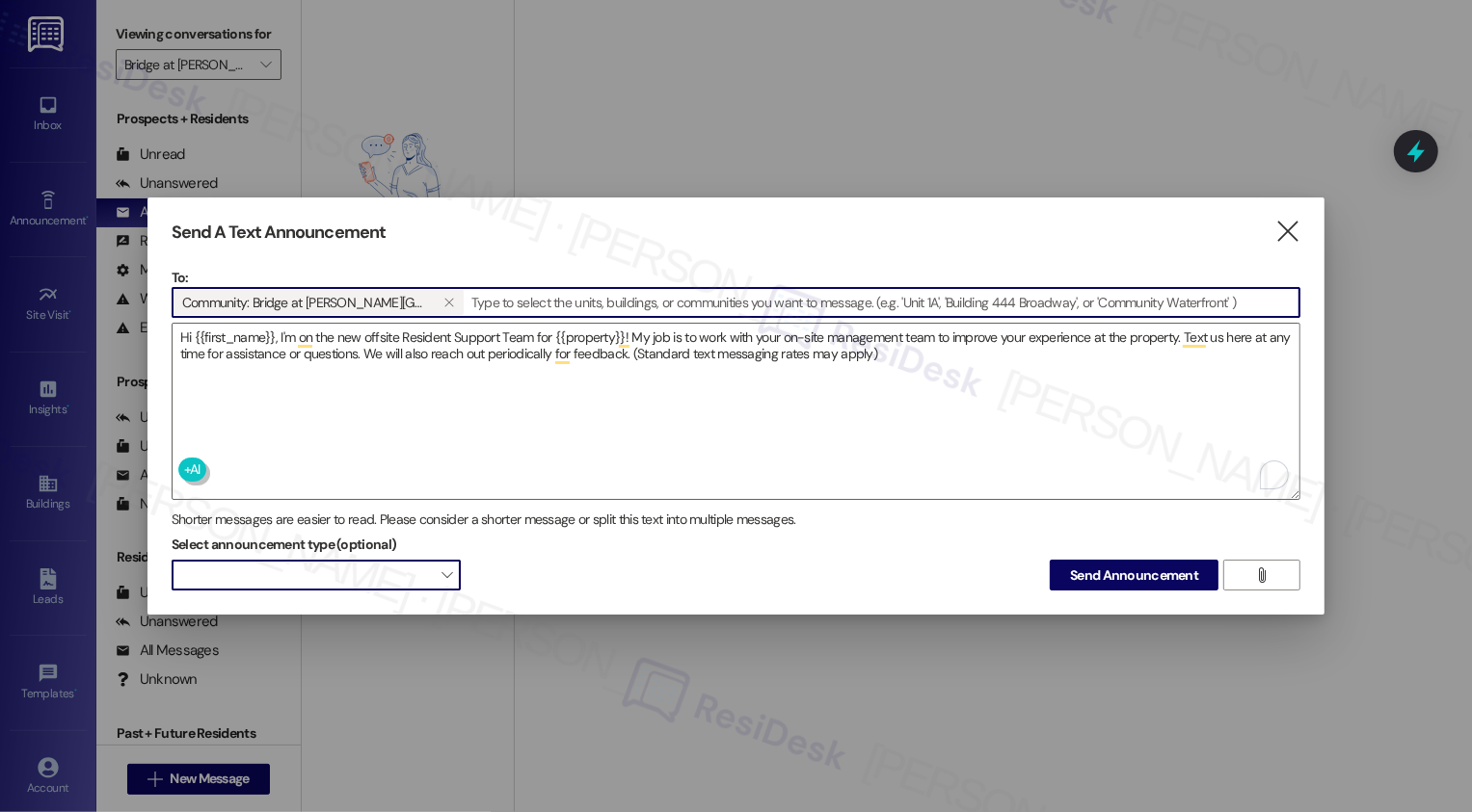
click at [439, 564] on span at bounding box center [317, 576] width 289 height 31
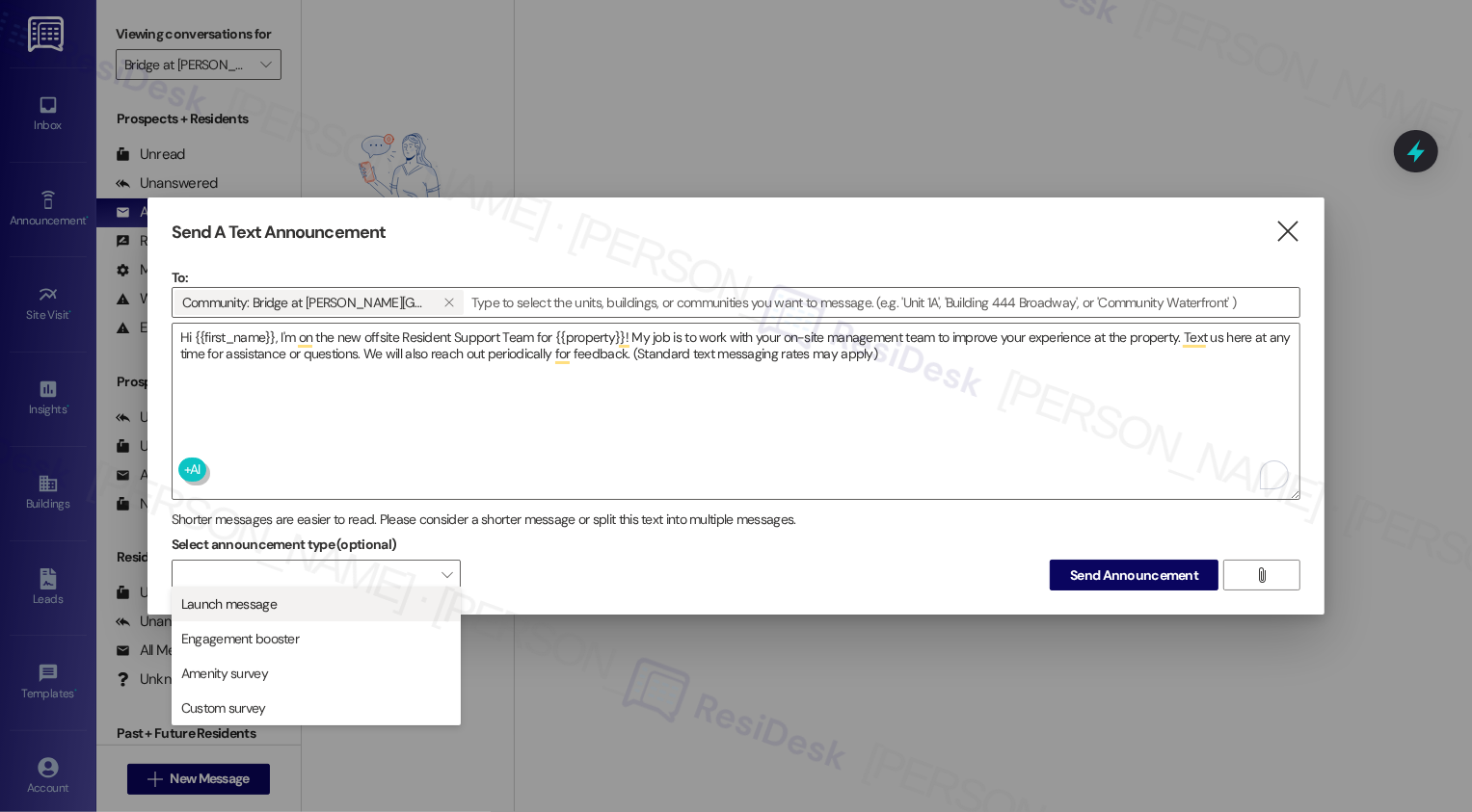
click at [365, 604] on span "Launch message" at bounding box center [316, 604] width 272 height 21
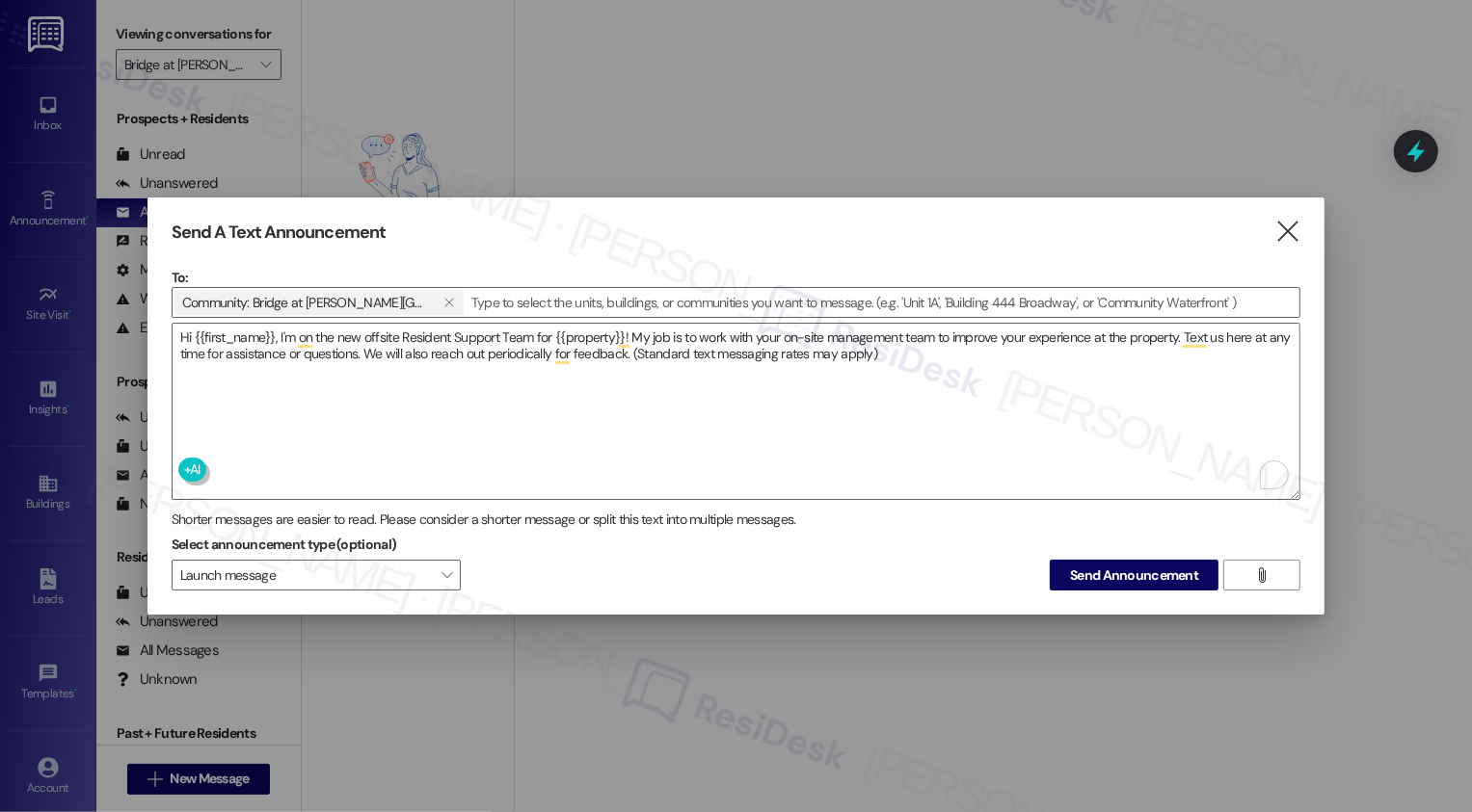
click at [623, 571] on div "Select announcement type (optional) Launch message  Send Announcement " at bounding box center [737, 560] width 1130 height 61
click at [1121, 569] on span "Send Announcement" at bounding box center [1133, 576] width 128 height 21
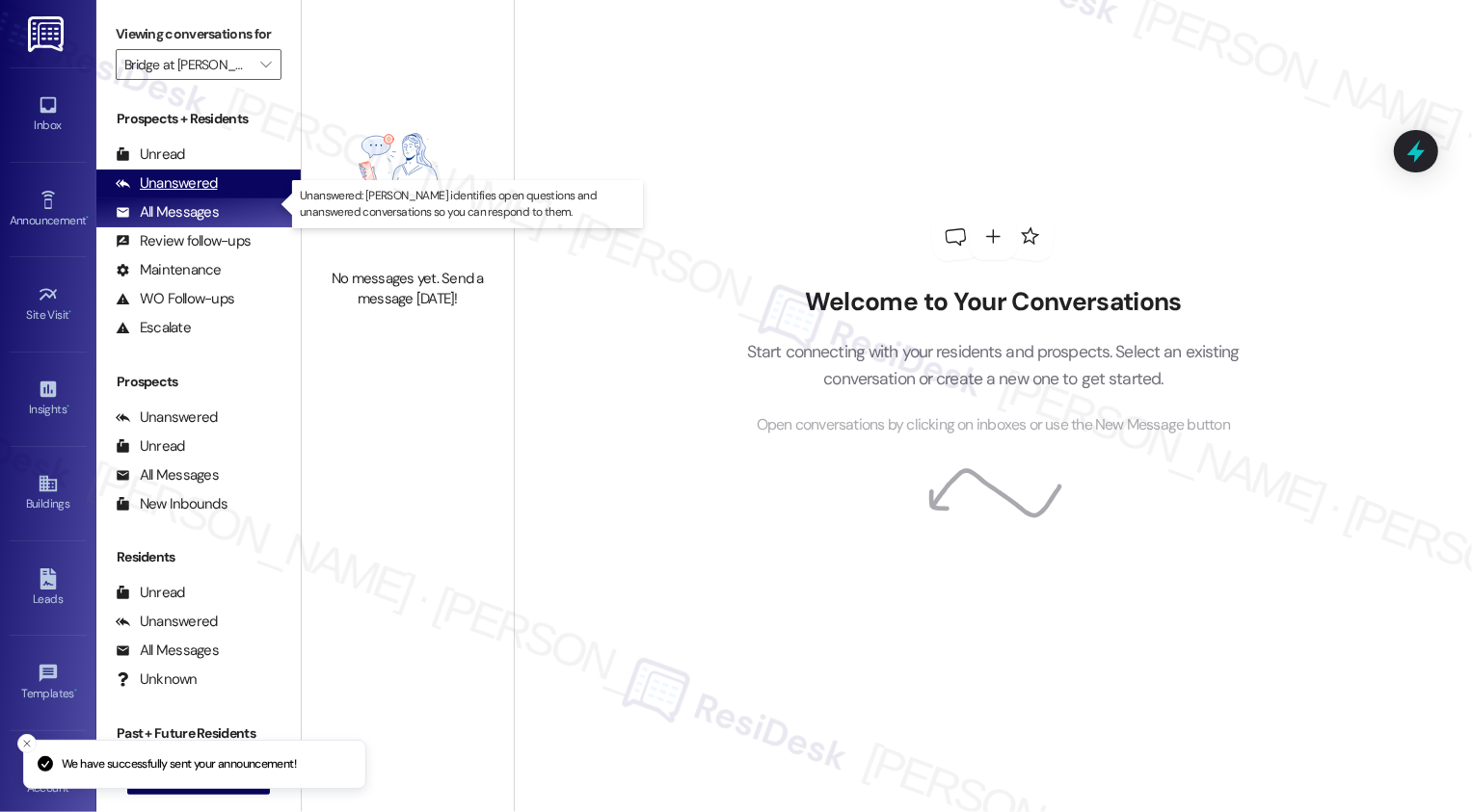
click at [226, 194] on div "Unanswered (0)" at bounding box center [198, 185] width 204 height 29
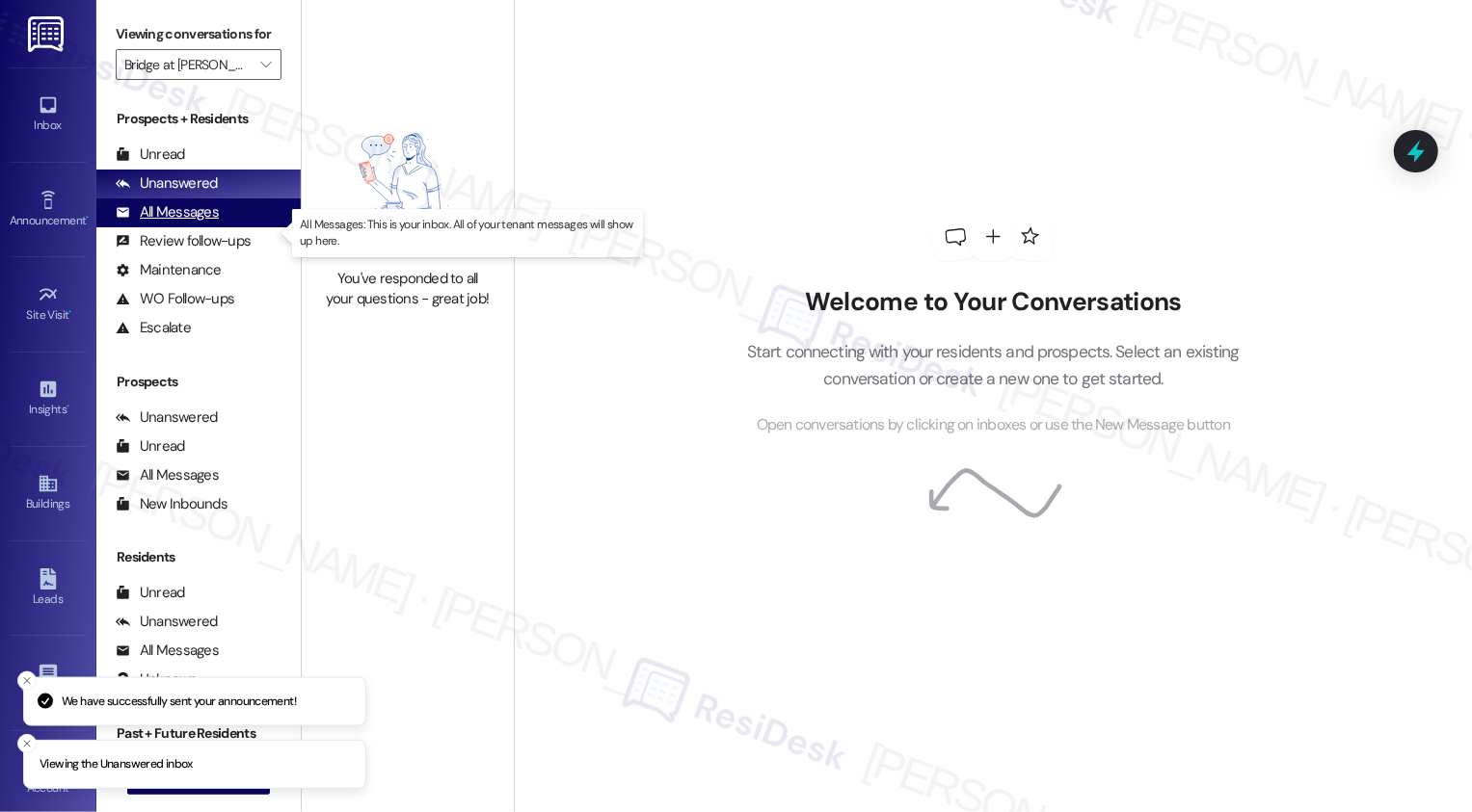
click at [219, 226] on div "All Messages (undefined)" at bounding box center [198, 213] width 204 height 29
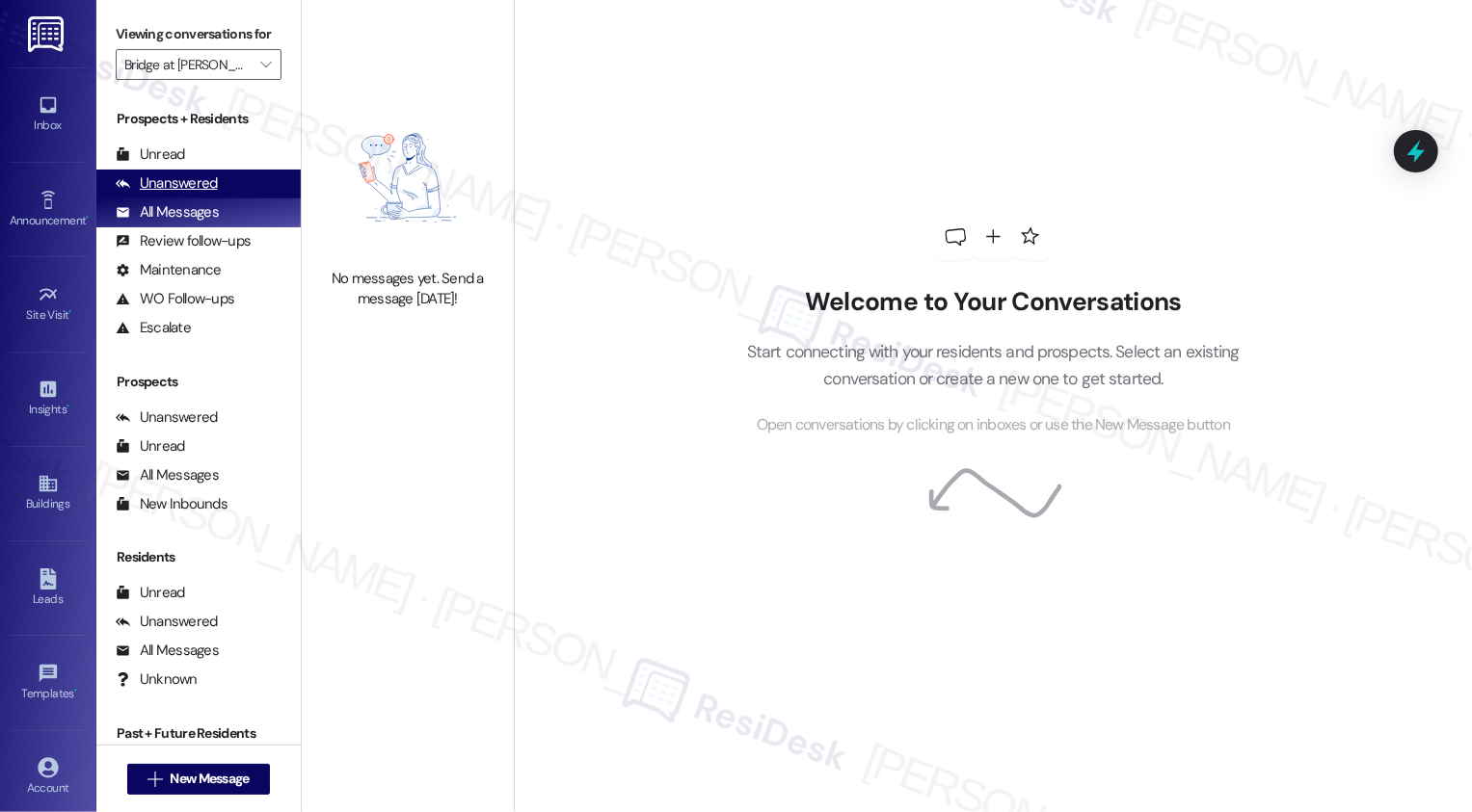
click at [204, 193] on div "Unanswered" at bounding box center [166, 183] width 103 height 21
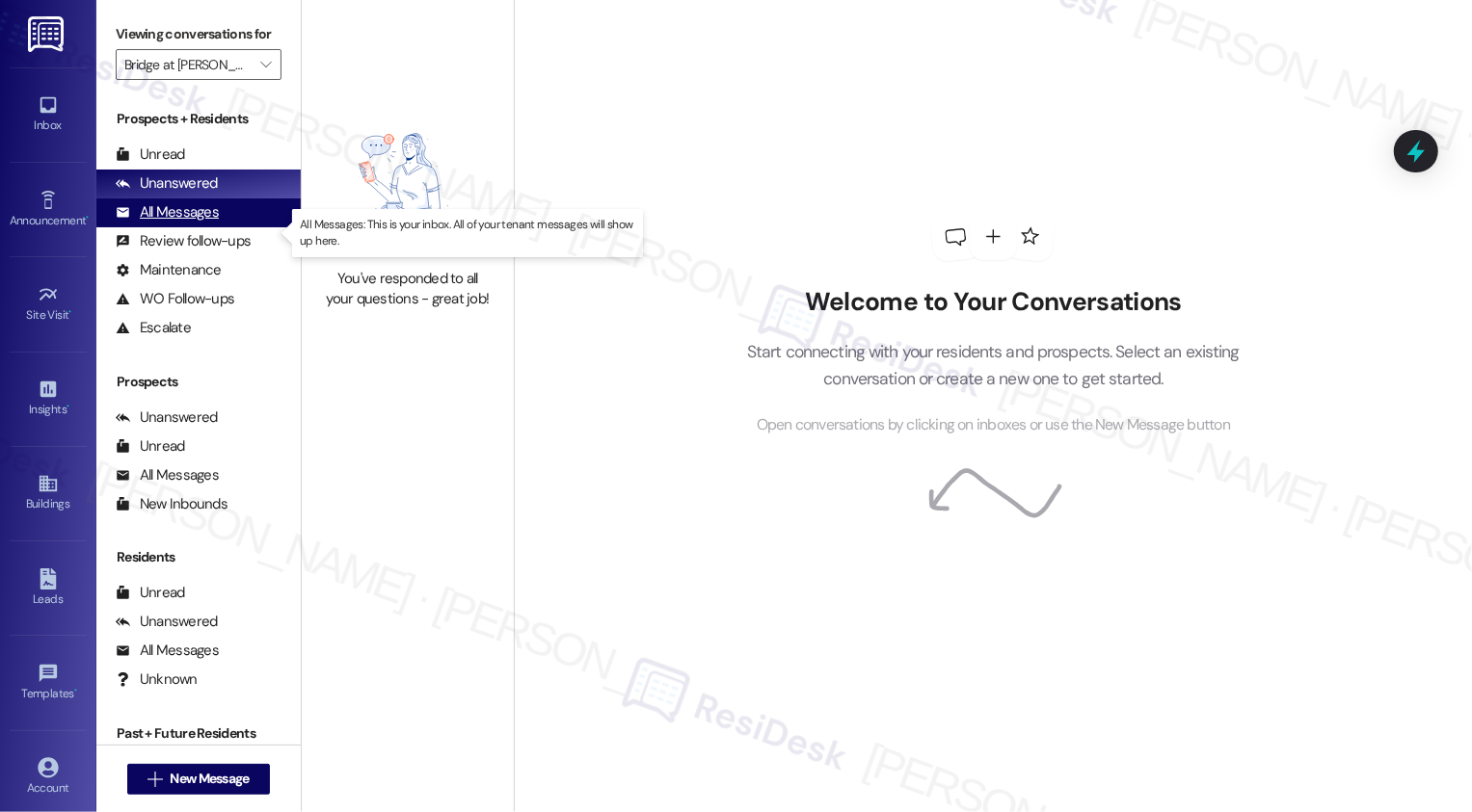
click at [204, 223] on div "All Messages" at bounding box center [167, 212] width 104 height 21
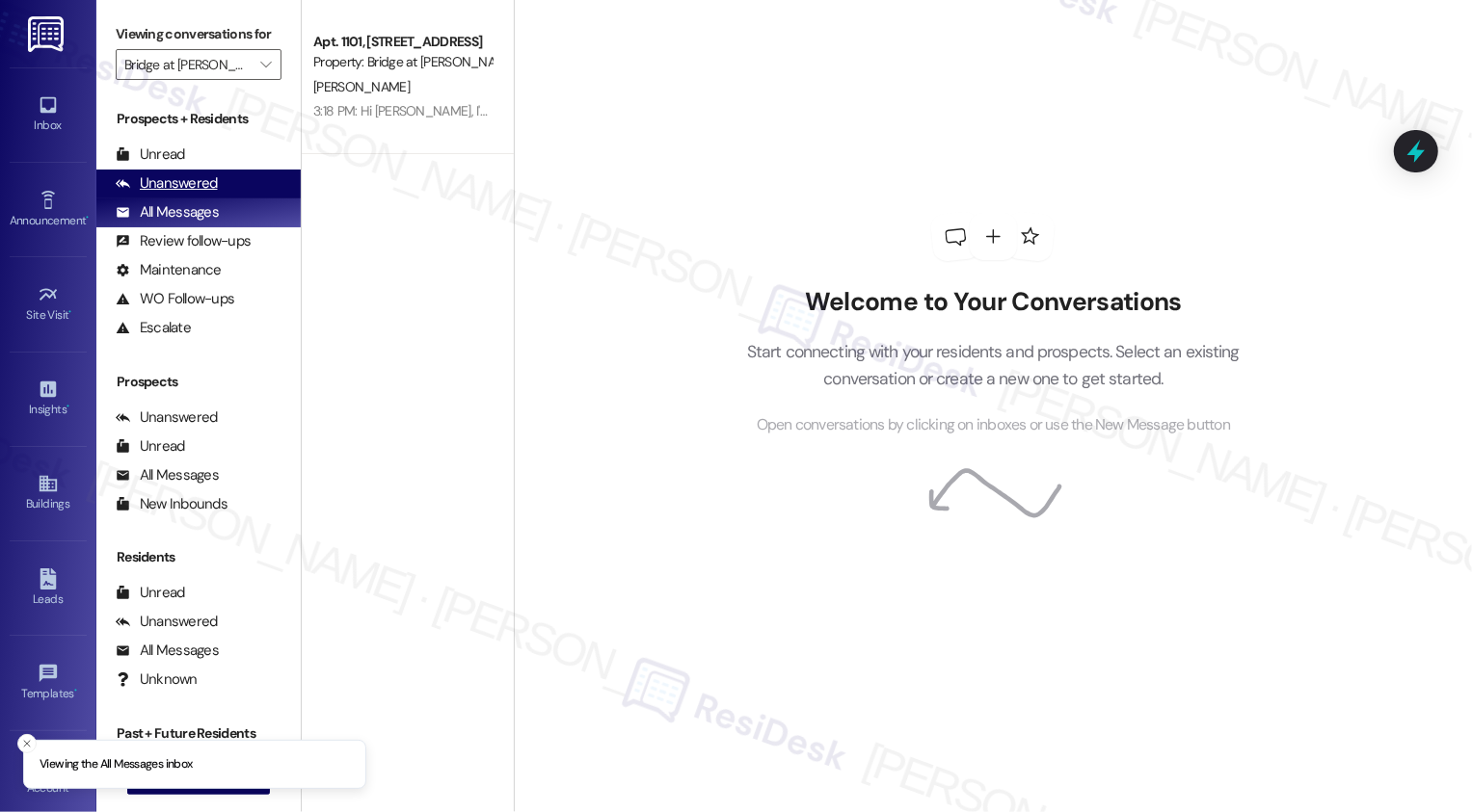
click at [186, 193] on div "Unanswered" at bounding box center [166, 183] width 103 height 21
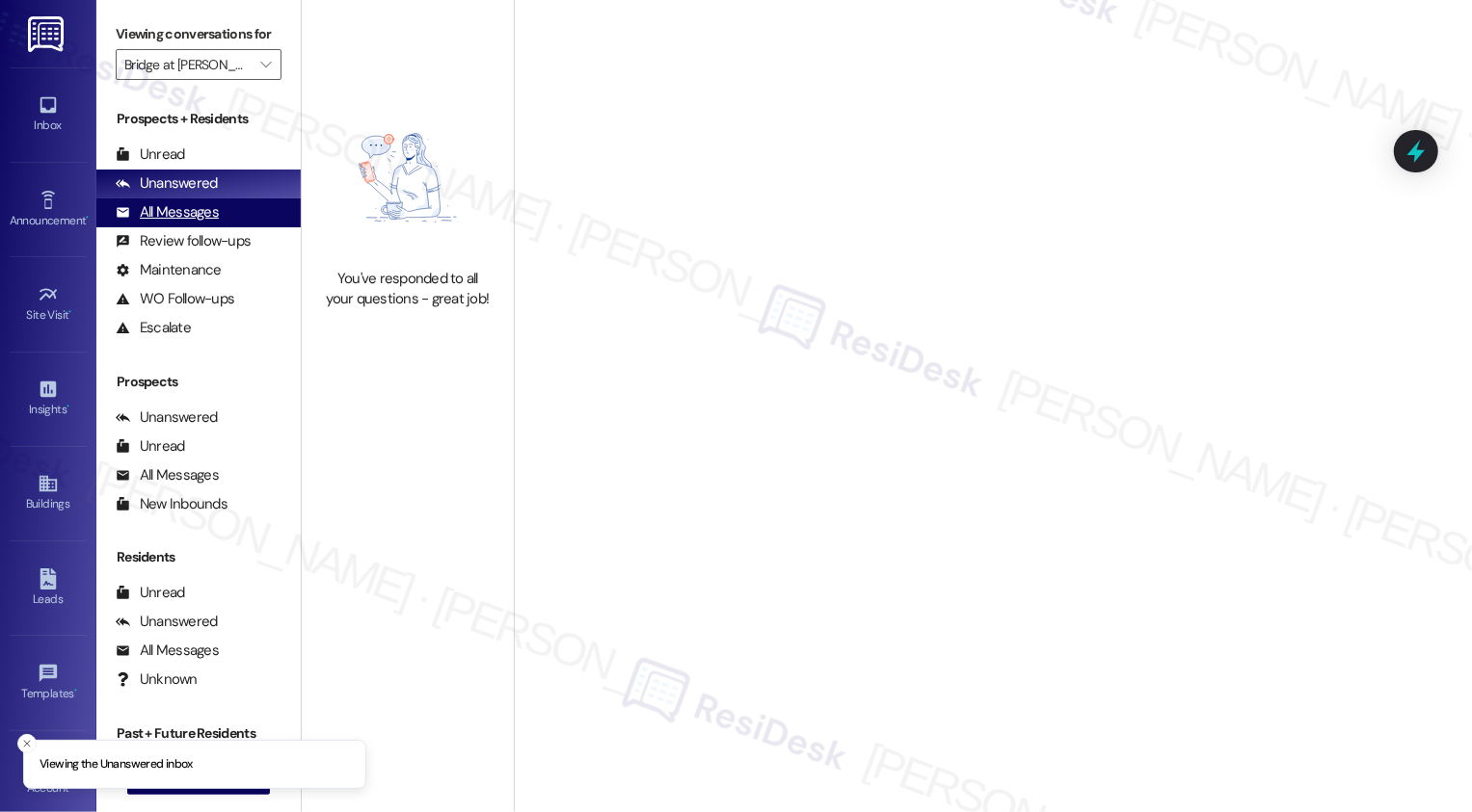
click at [188, 223] on div "All Messages" at bounding box center [167, 212] width 104 height 21
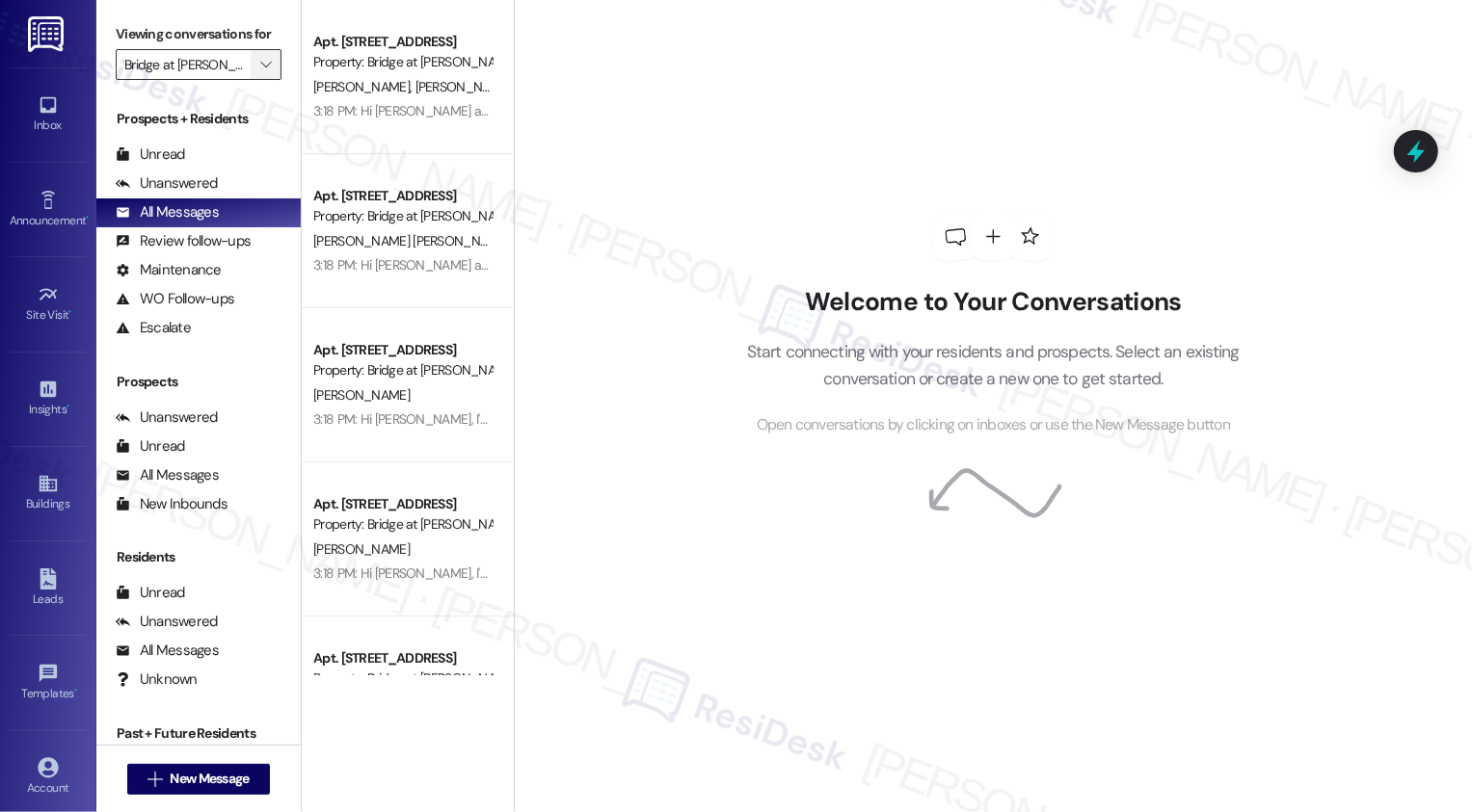
click at [256, 80] on span "" at bounding box center [265, 64] width 19 height 31
type input "Montecito"
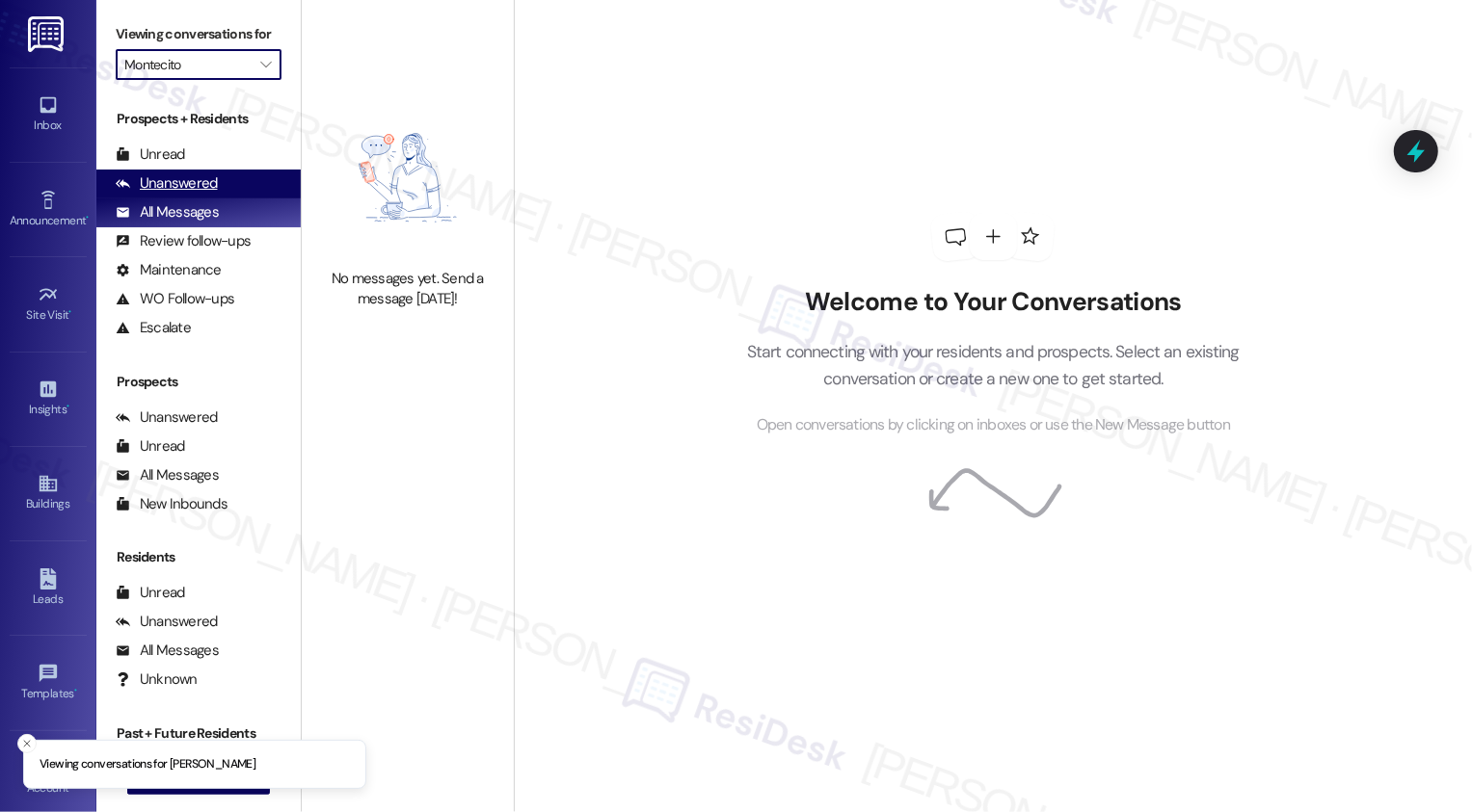
click at [218, 195] on div "Unanswered (0)" at bounding box center [198, 185] width 204 height 29
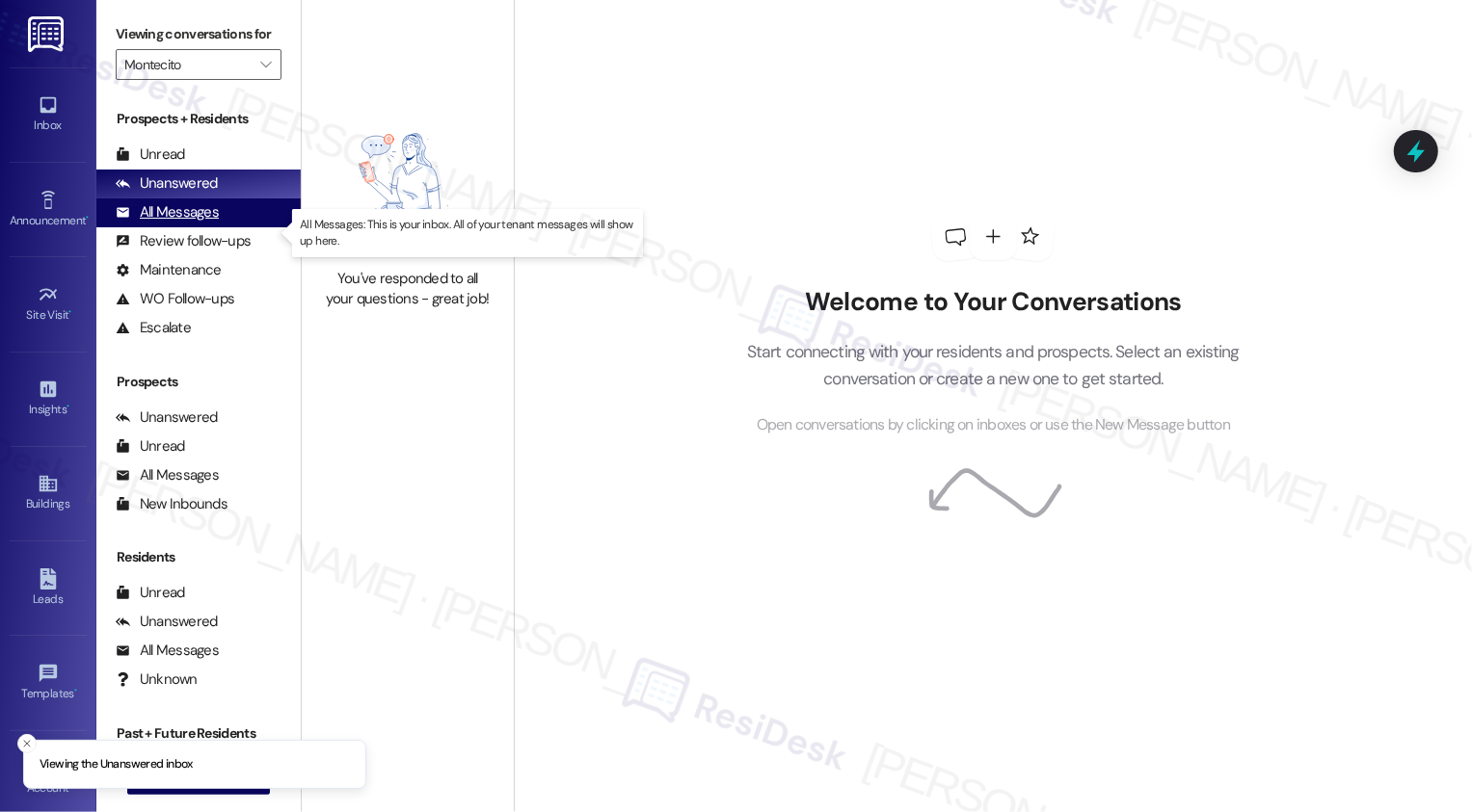
click at [219, 224] on div "All Messages (undefined)" at bounding box center [198, 213] width 204 height 29
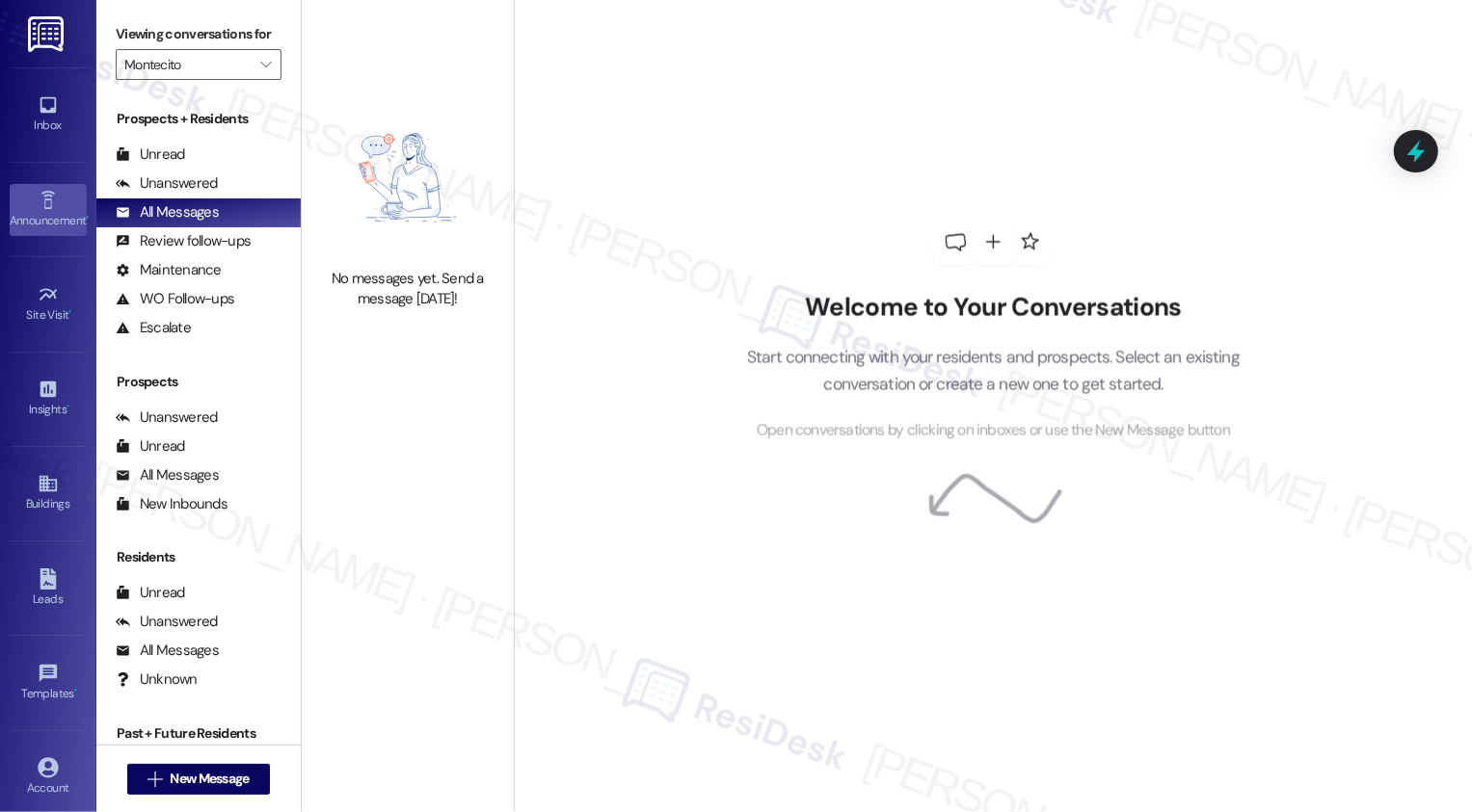
click at [40, 202] on icon at bounding box center [48, 200] width 22 height 21
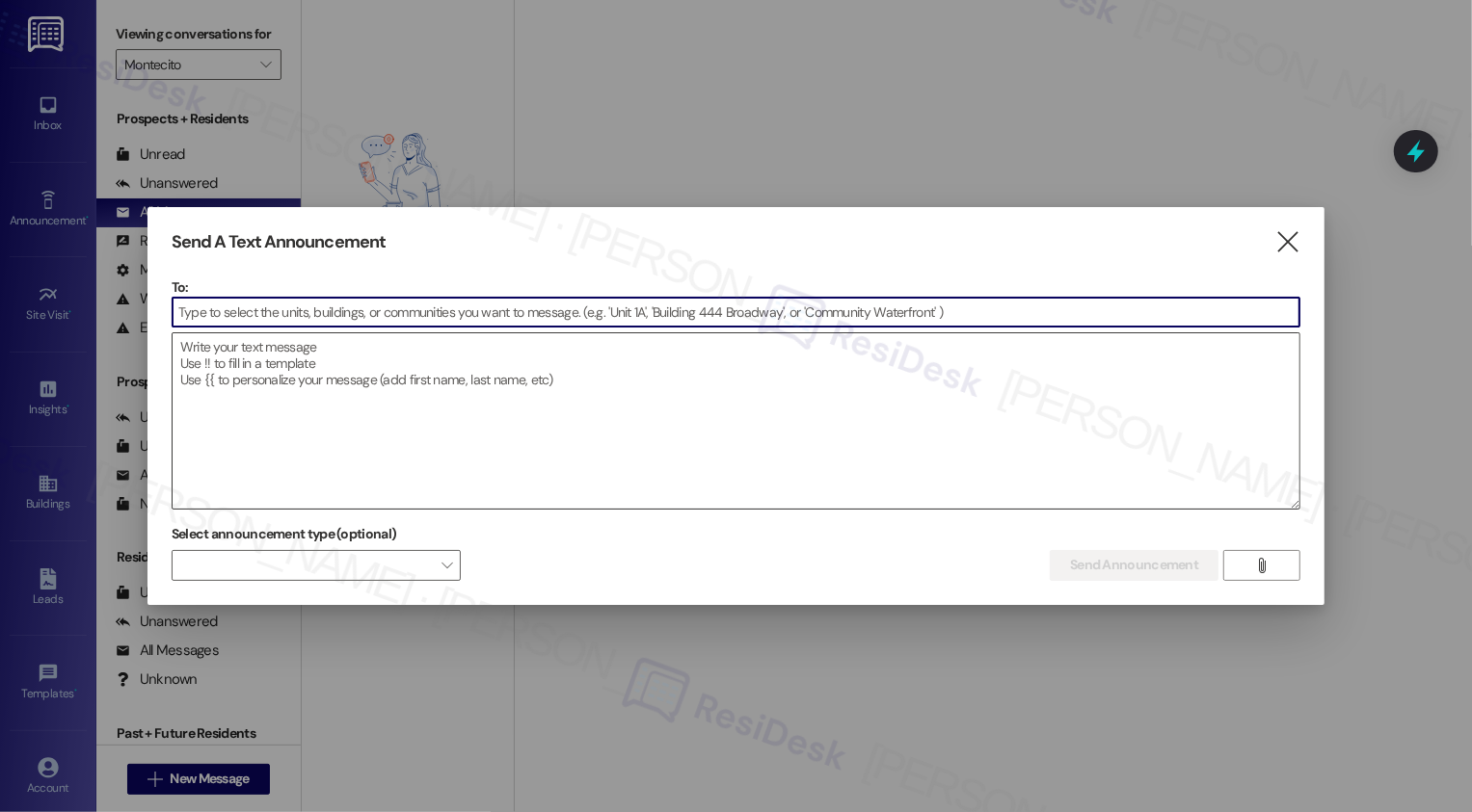
click at [344, 435] on textarea at bounding box center [736, 420] width 1128 height 175
paste textarea "Hi {{first_name}}, I'm on the new offsite Resident Support Team for {{property}…"
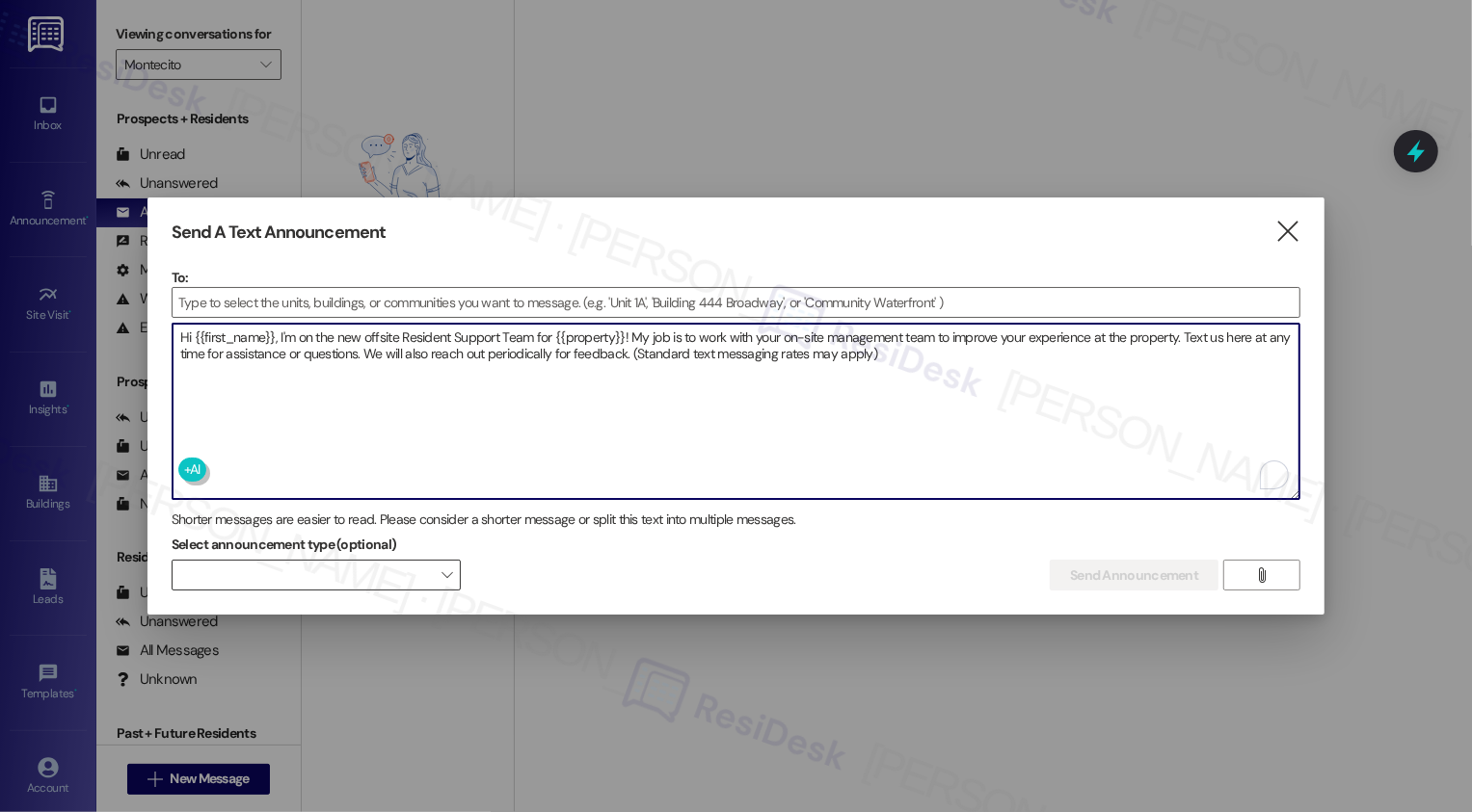
type textarea "Hi {{first_name}}, I'm on the new offsite Resident Support Team for {{property}…"
click at [447, 568] on span "" at bounding box center [447, 576] width 11 height 31
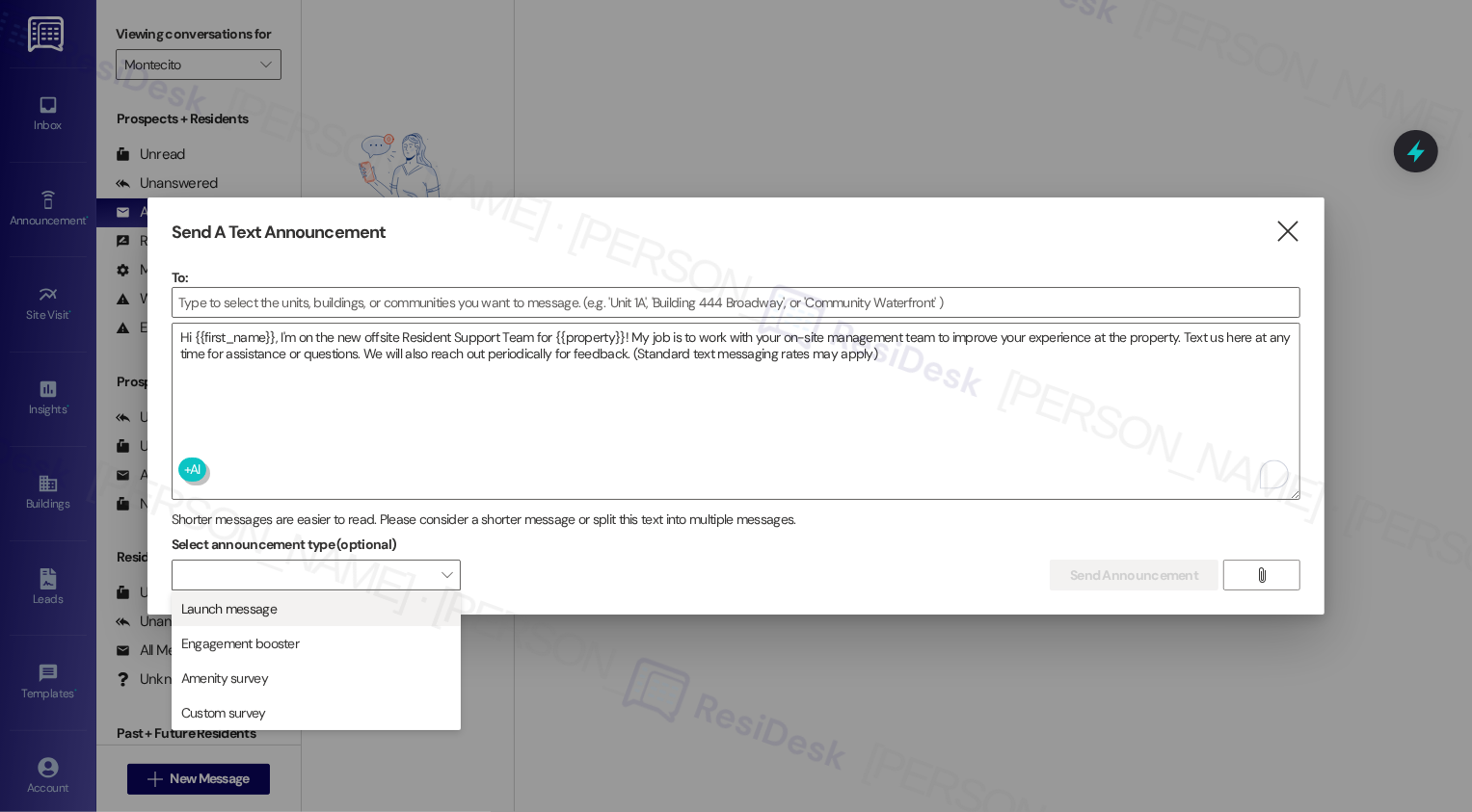
click at [330, 612] on span "Launch message" at bounding box center [316, 609] width 272 height 21
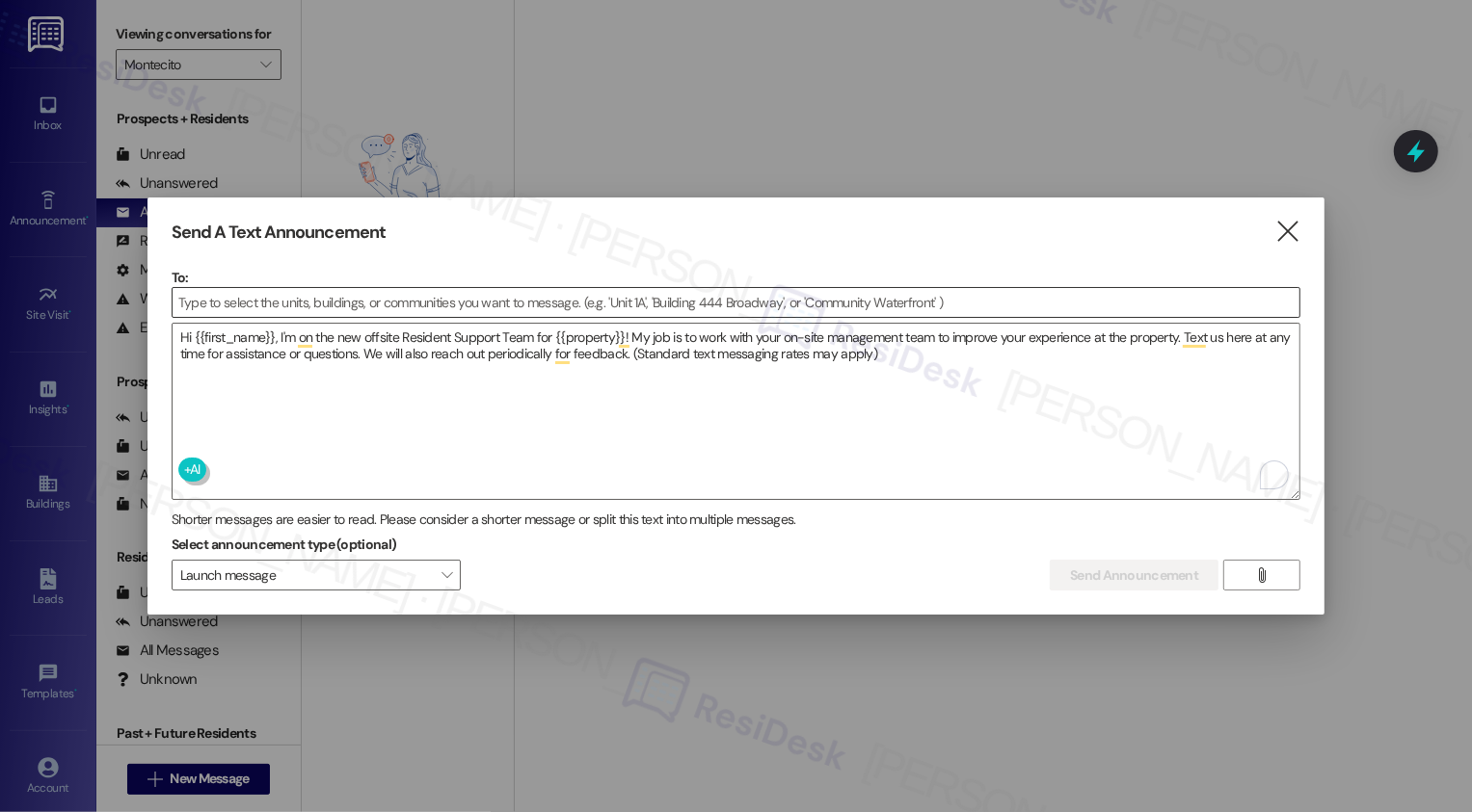
click at [713, 301] on input at bounding box center [736, 303] width 1128 height 29
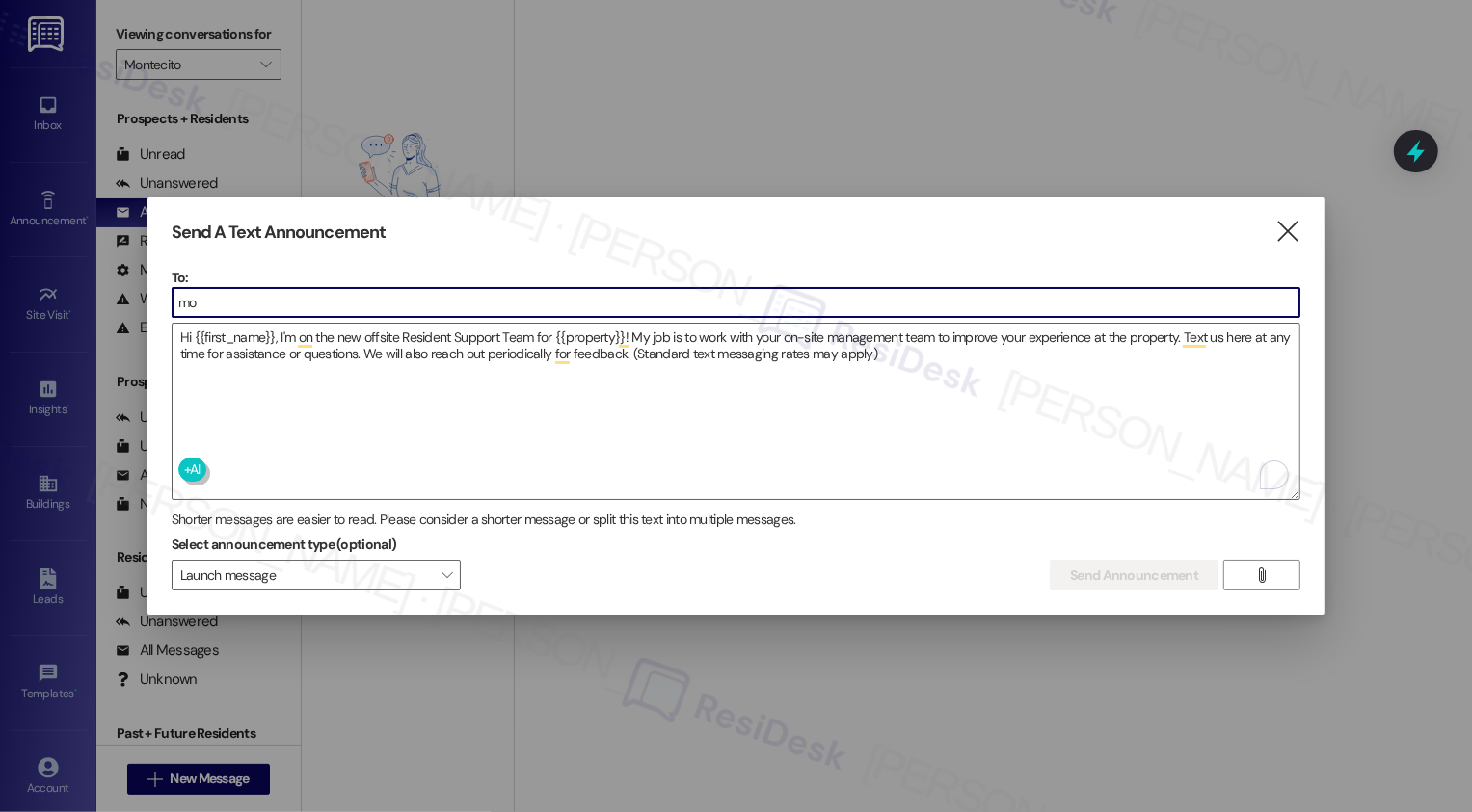
type input "mon"
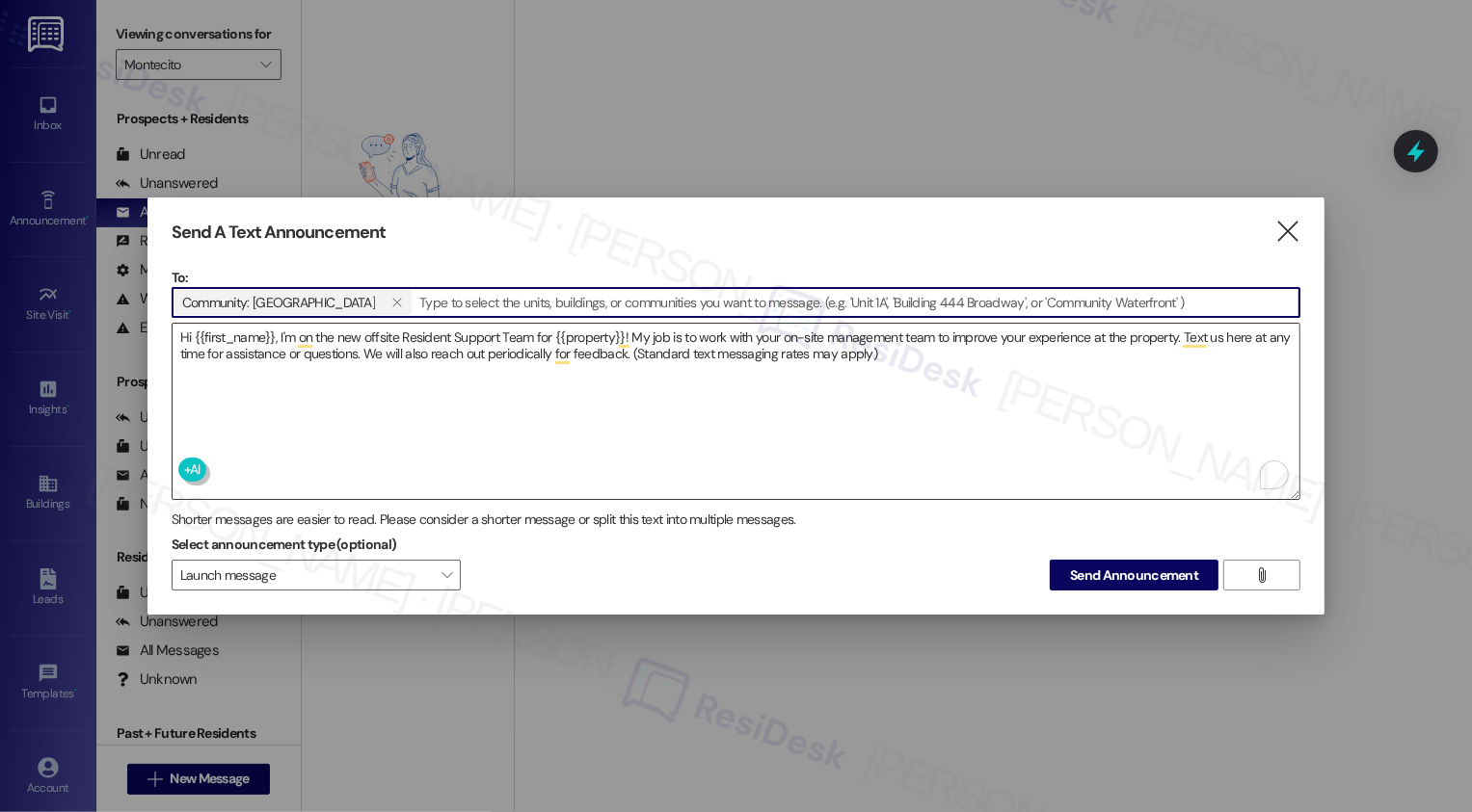
click at [934, 368] on textarea "Hi {{first_name}}, I'm on the new offsite Resident Support Team for {{property}…" at bounding box center [736, 410] width 1128 height 175
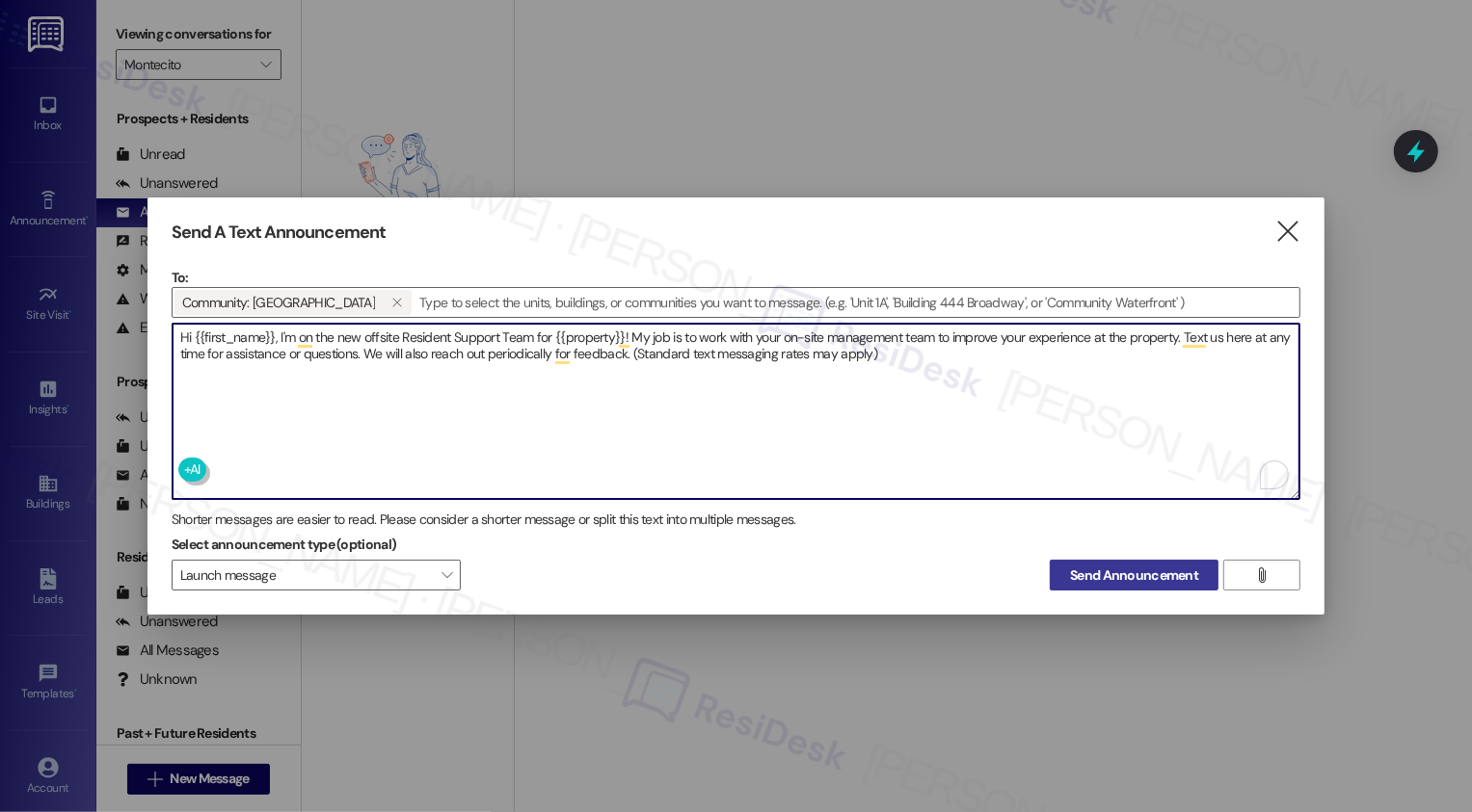
click at [1131, 572] on span "Send Announcement" at bounding box center [1133, 576] width 128 height 21
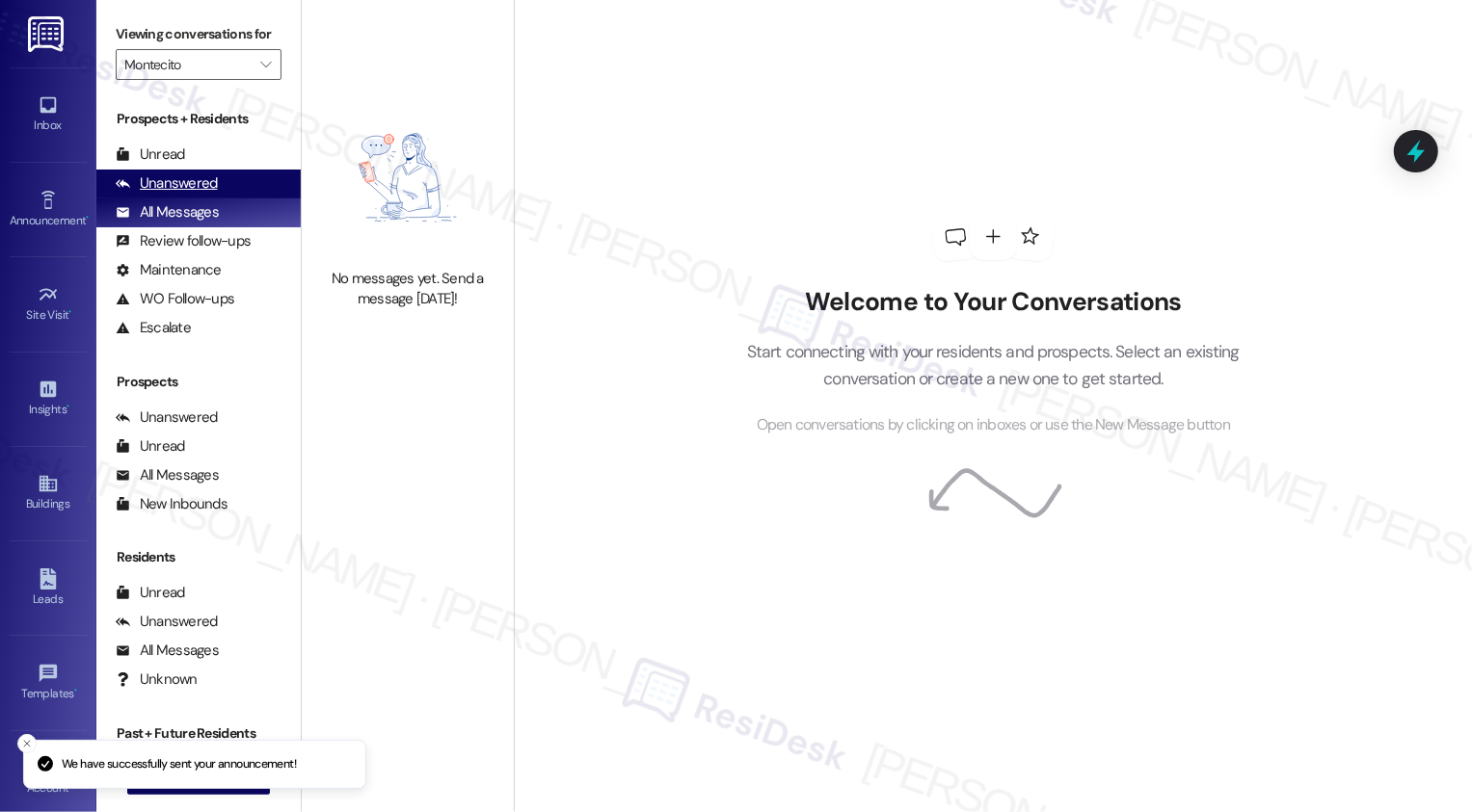
click at [203, 198] on div "Unanswered (0)" at bounding box center [198, 185] width 204 height 29
click at [203, 223] on div "All Messages" at bounding box center [167, 212] width 104 height 21
